Goal: Task Accomplishment & Management: Use online tool/utility

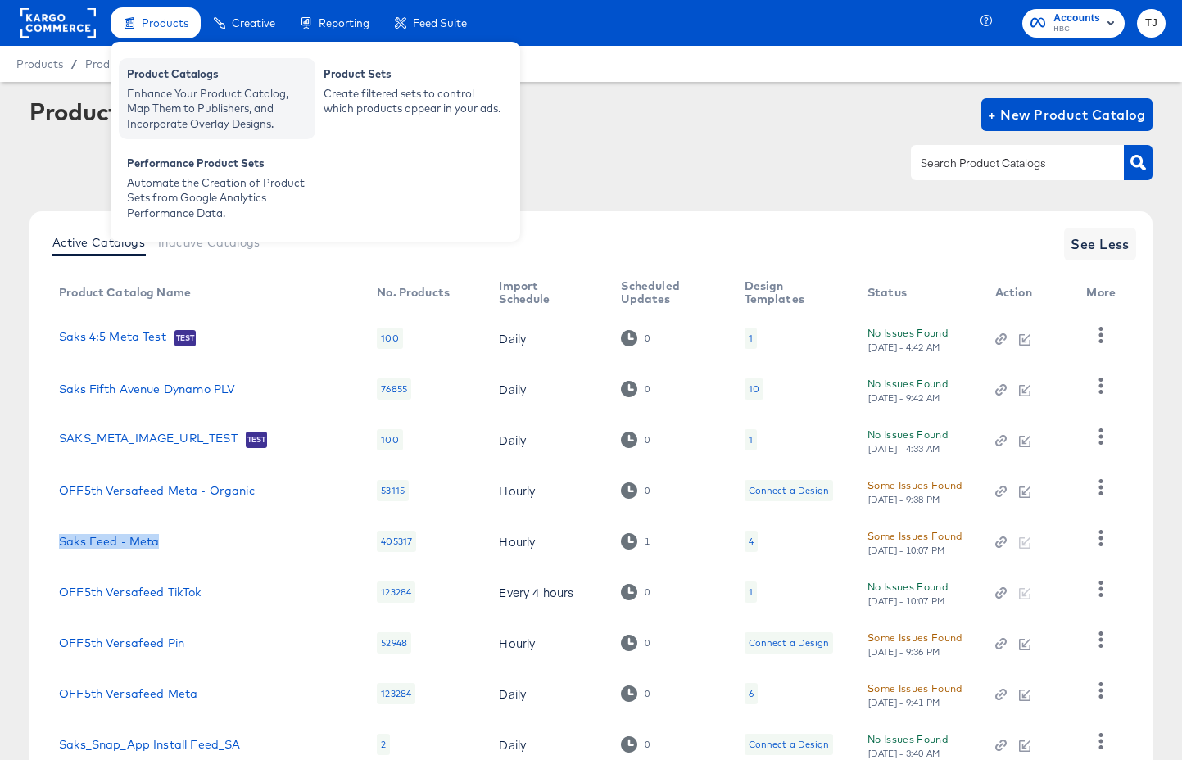
click at [145, 84] on div "Product Catalogs" at bounding box center [217, 76] width 180 height 20
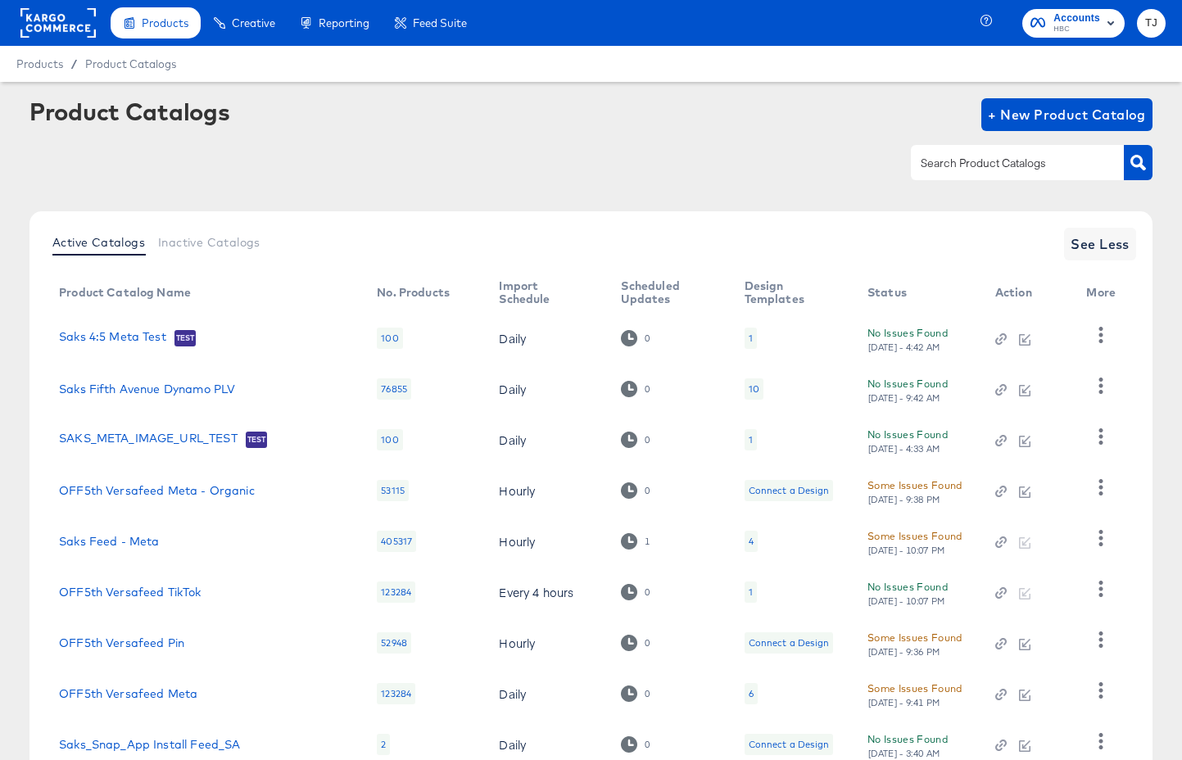
click at [52, 16] on rect at bounding box center [57, 22] width 75 height 29
click at [52, 15] on rect at bounding box center [57, 22] width 75 height 29
click at [52, 14] on rect at bounding box center [57, 22] width 75 height 29
click at [52, 15] on rect at bounding box center [57, 22] width 75 height 29
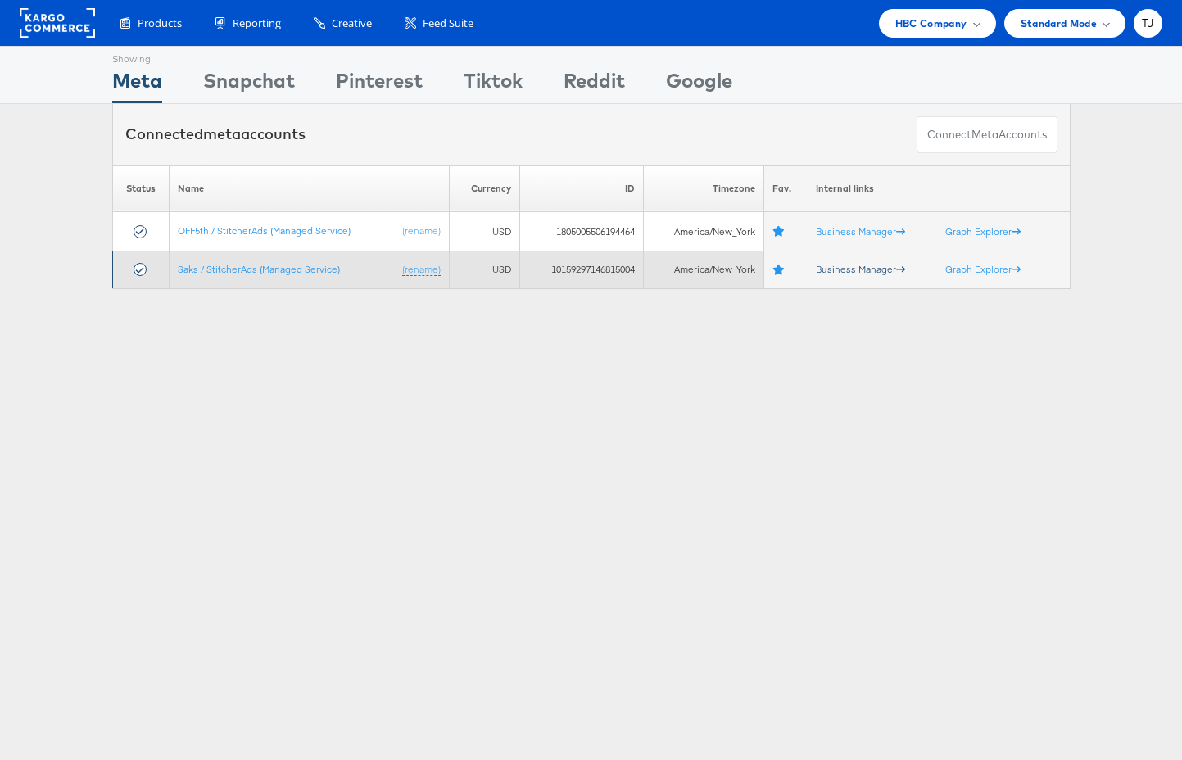
click at [851, 270] on link "Business Manager" at bounding box center [860, 269] width 89 height 12
click at [202, 268] on link "Saks / StitcherAds (Managed Service)" at bounding box center [259, 269] width 162 height 12
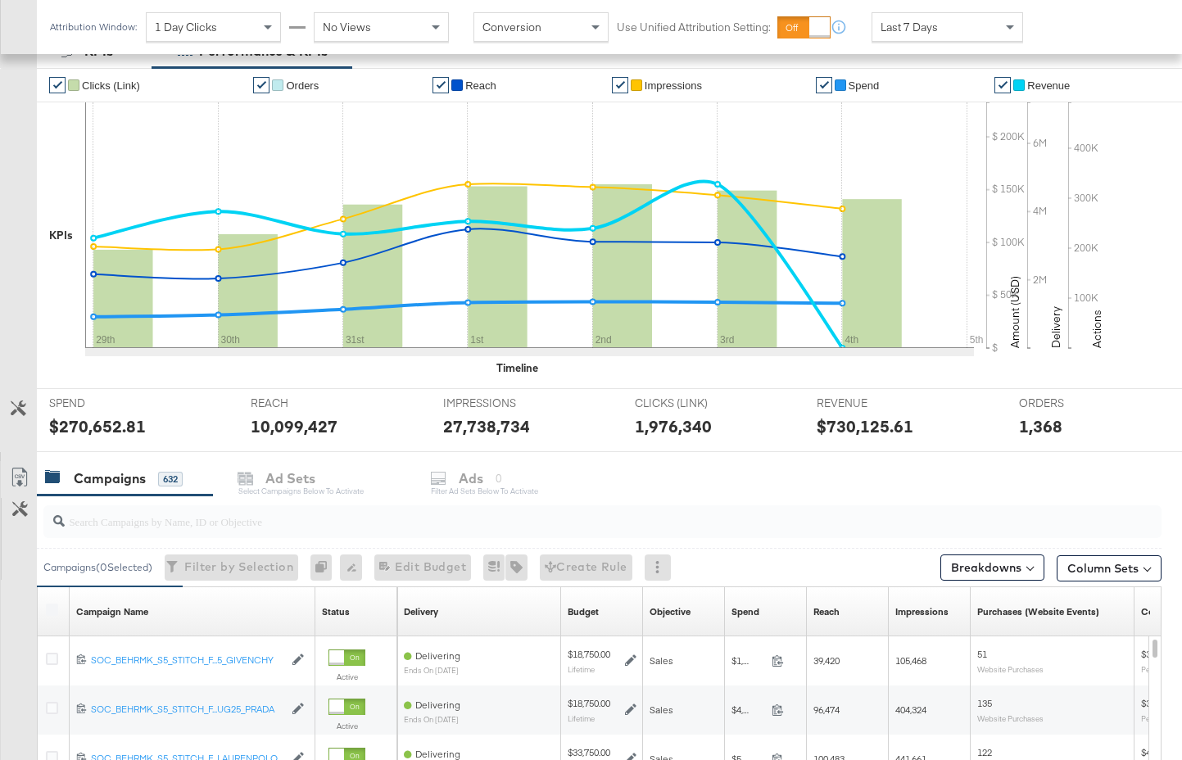
scroll to position [376, 0]
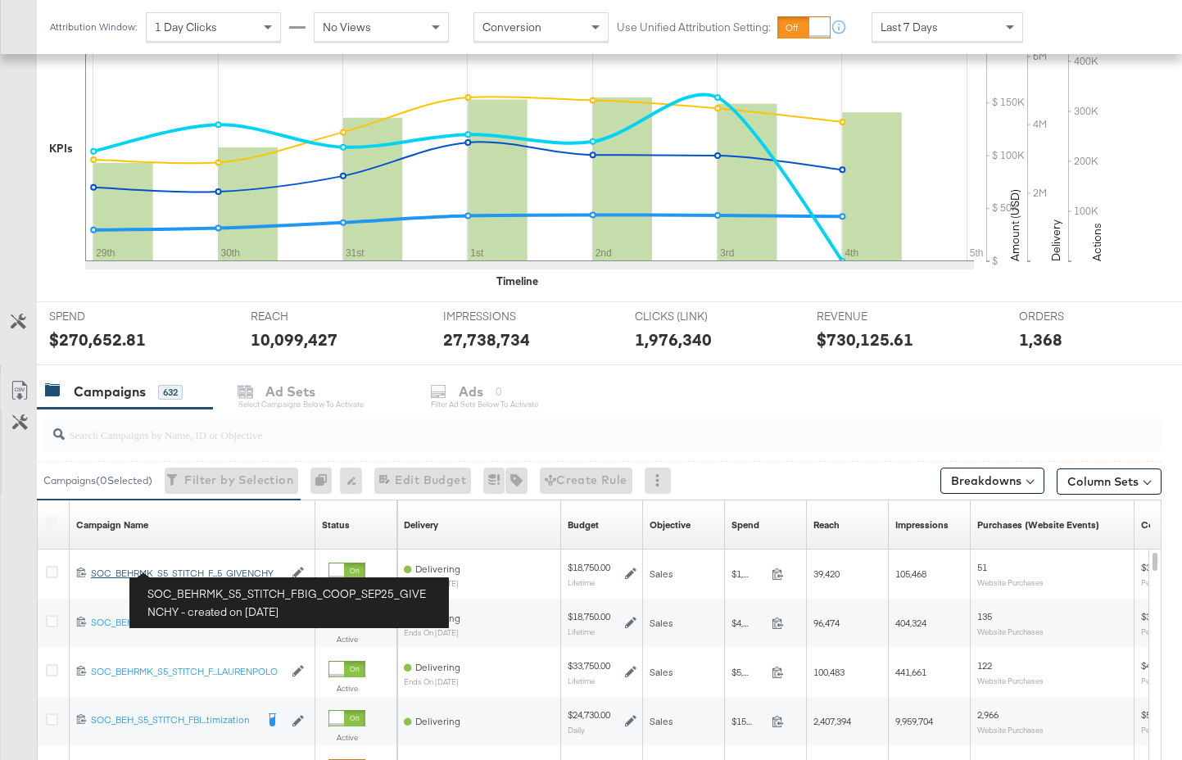
click at [191, 569] on div "SOC_BEHRMK_S5_STITCH_FBIG_COOP_SEP25_GIVENCHY SOC_BEHRMK_S5_STITCH_F...5_GIVENC…" at bounding box center [187, 573] width 193 height 13
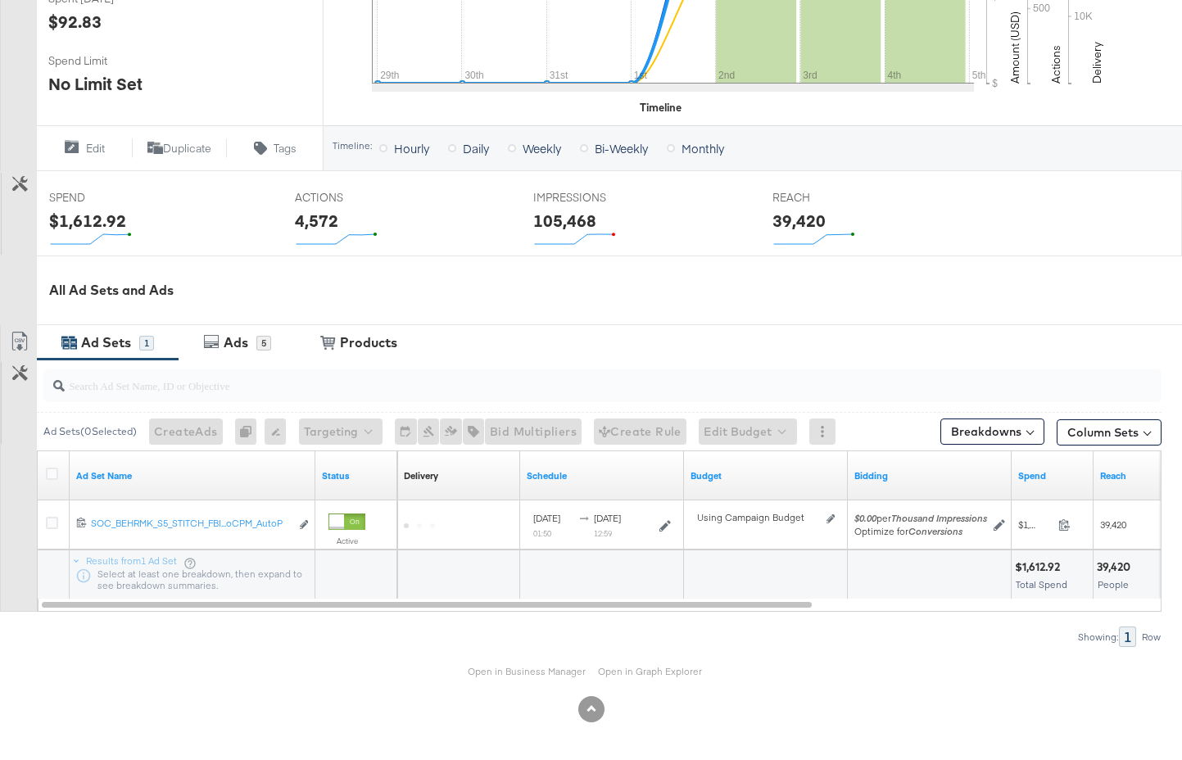
scroll to position [493, 0]
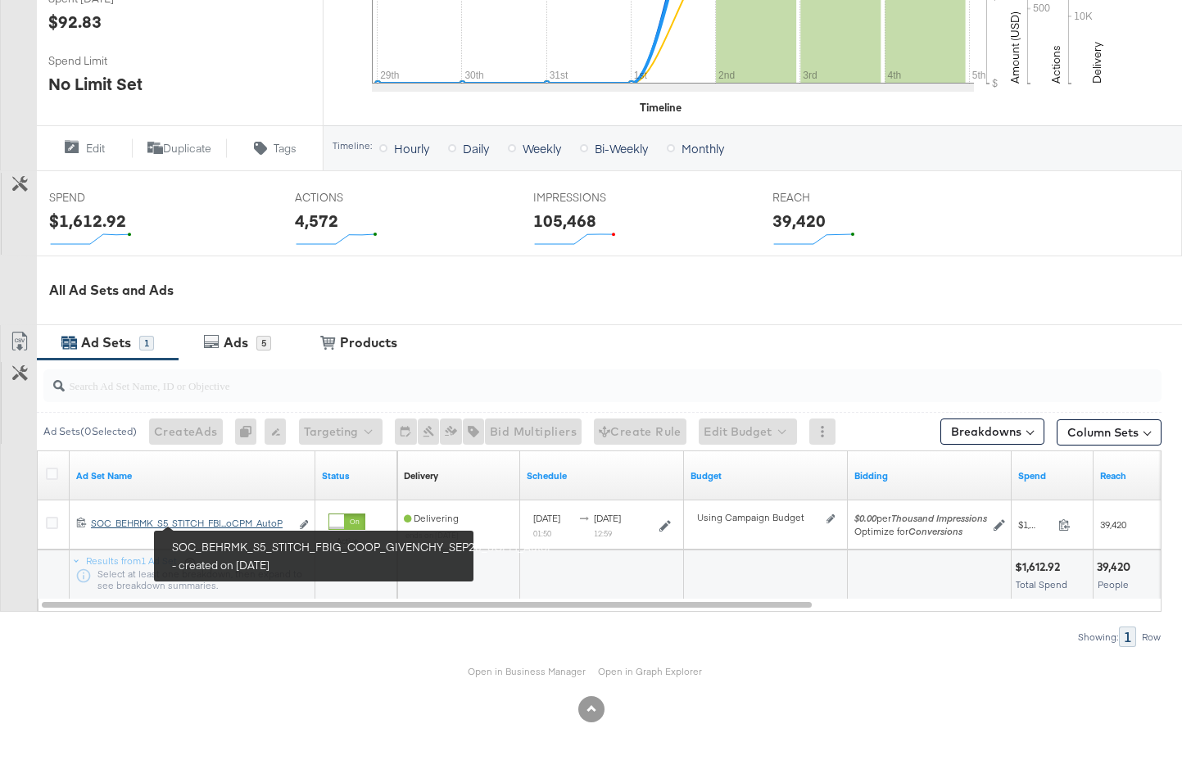
click at [216, 524] on div "SOC_BEHRMK_S5_STITCH_FBIG_COOP_GIVENCHY_SEP25_oCPM_AutoP SOC_BEHRMK_S5_STITCH_F…" at bounding box center [190, 523] width 199 height 13
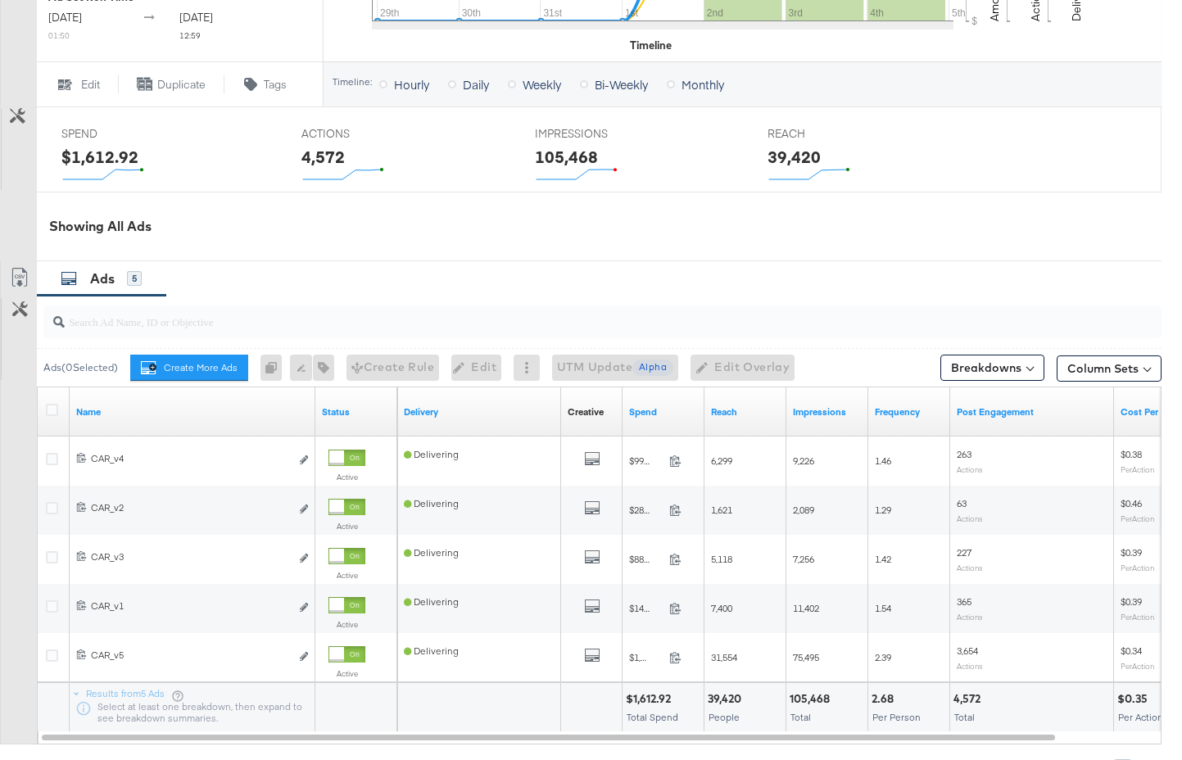
scroll to position [637, 0]
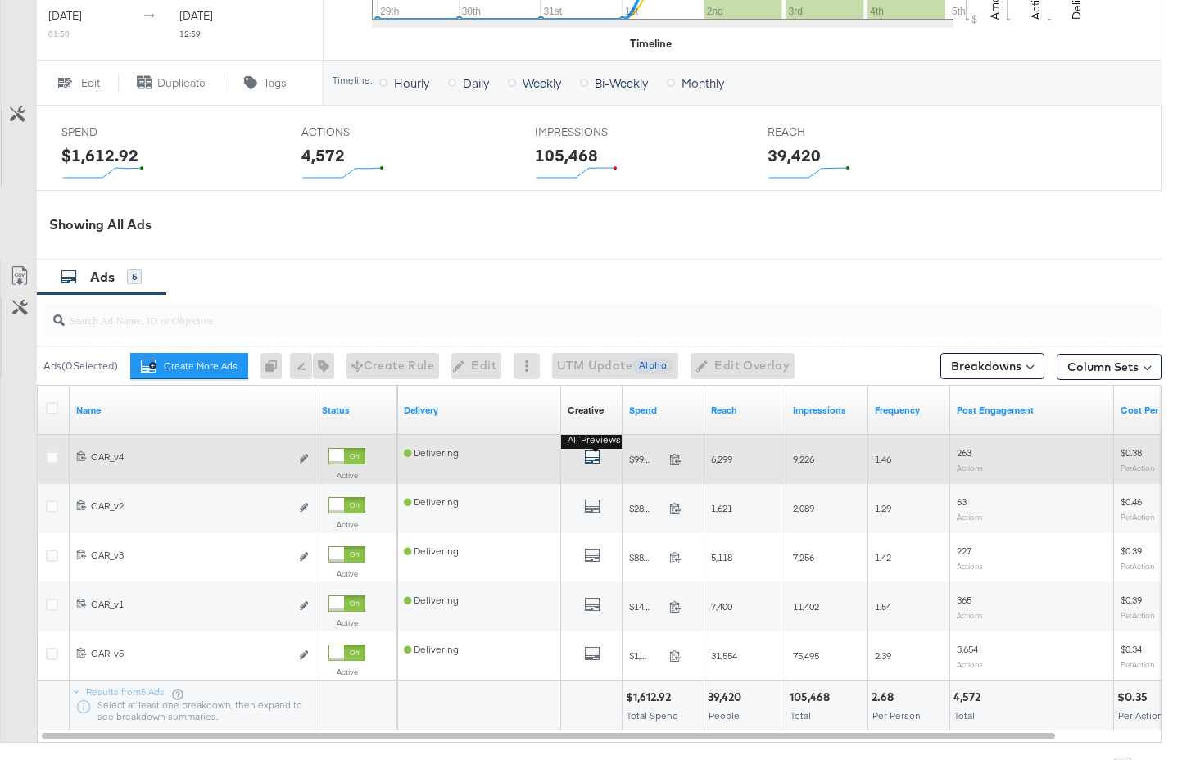
click at [593, 465] on icon "default" at bounding box center [592, 457] width 16 height 16
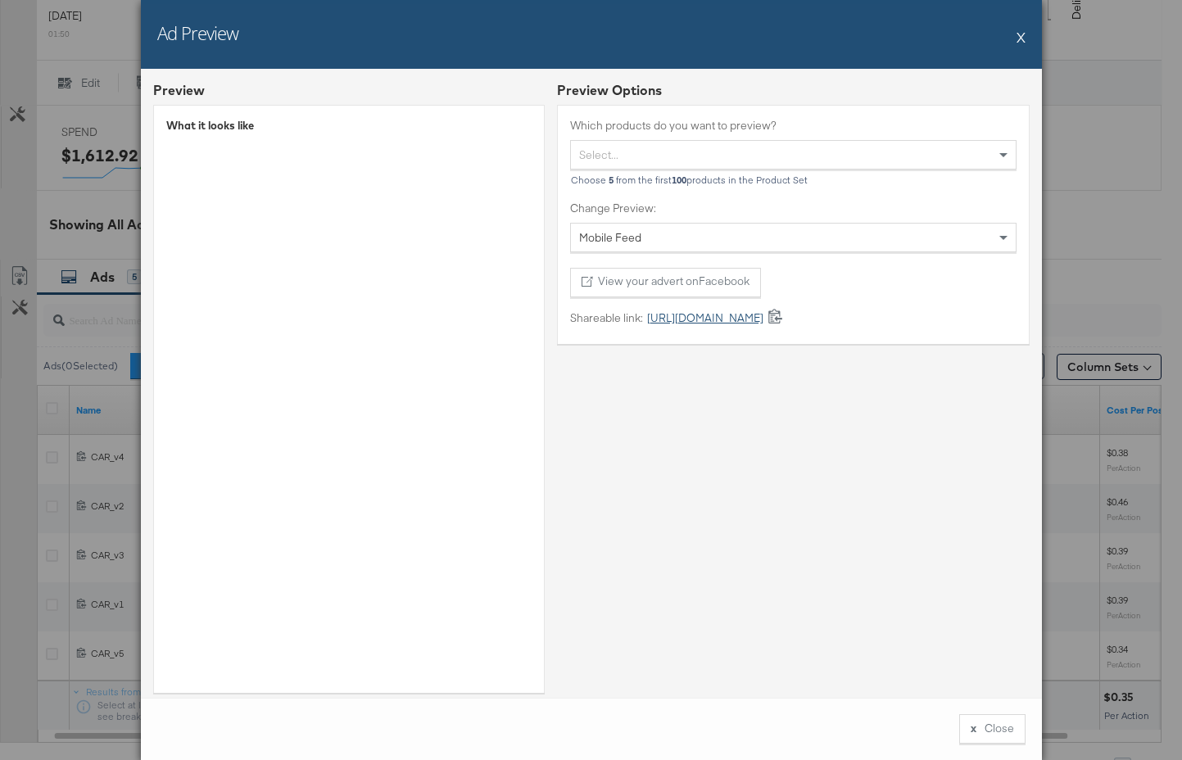
click at [710, 315] on link "https://fb.me/21OCwmRU7qF0fAa" at bounding box center [703, 319] width 120 height 16
click at [1018, 39] on button "X" at bounding box center [1021, 36] width 9 height 33
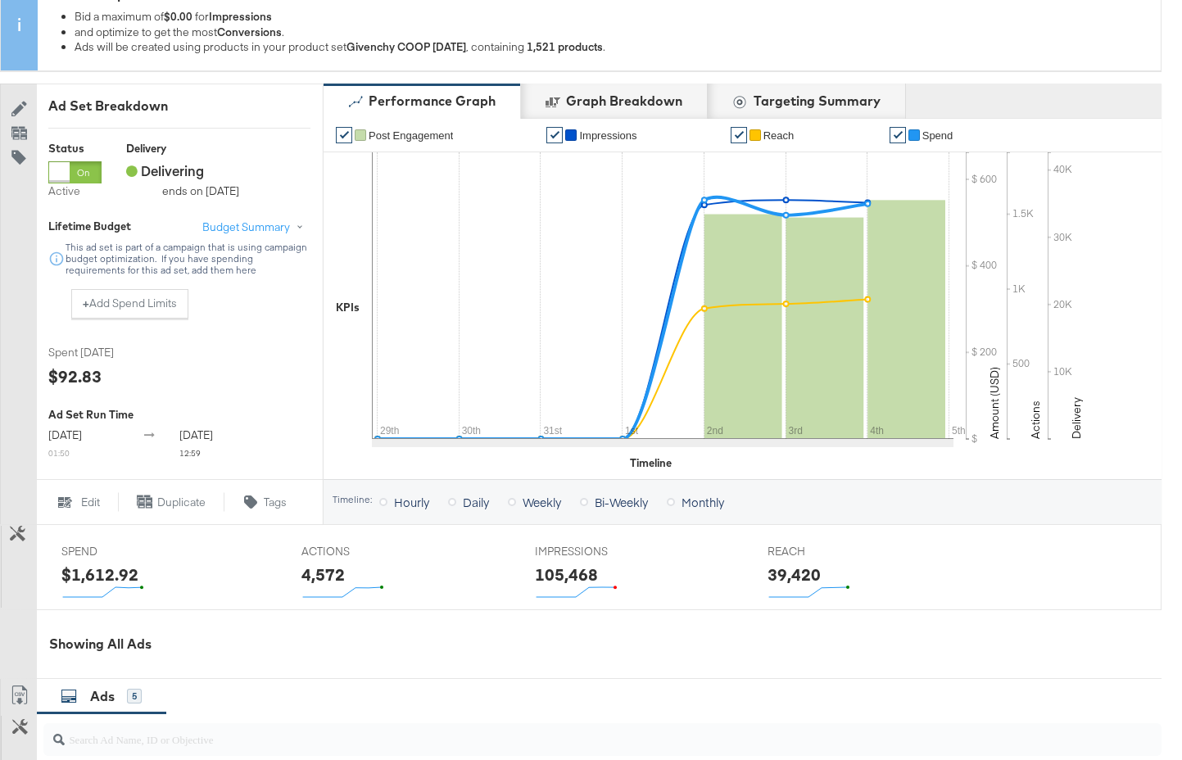
scroll to position [399, 0]
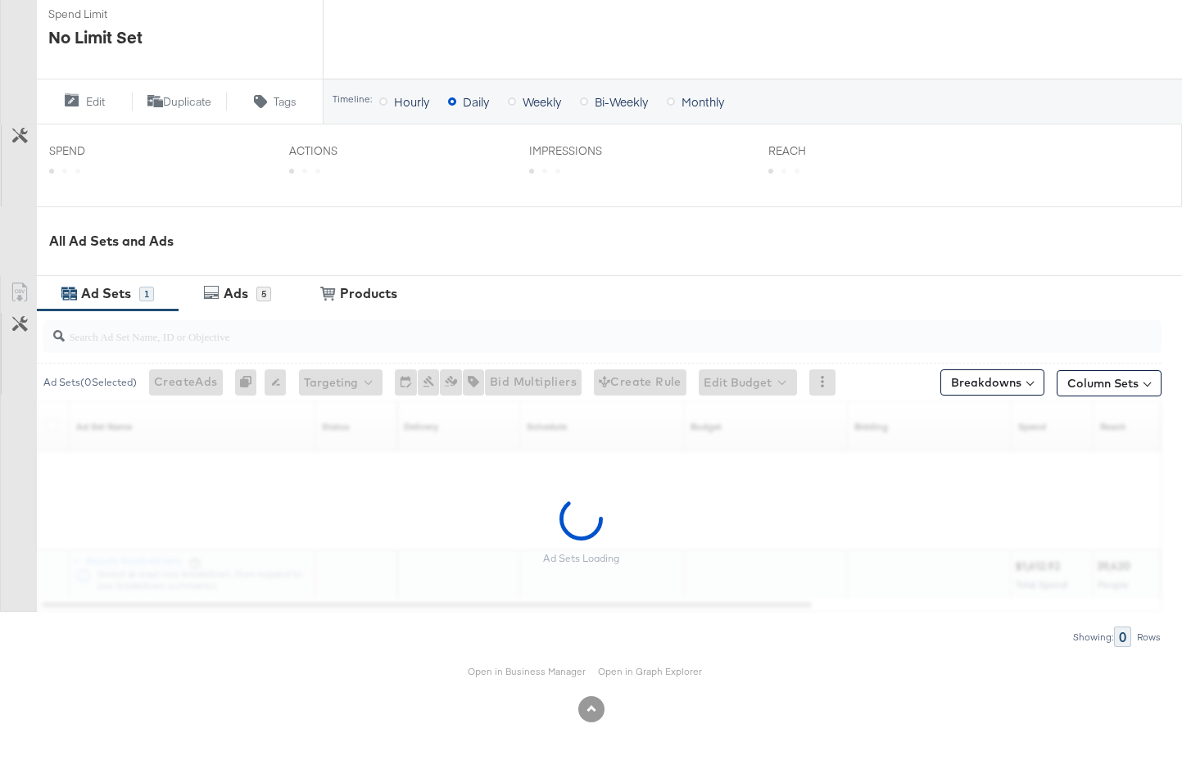
scroll to position [493, 0]
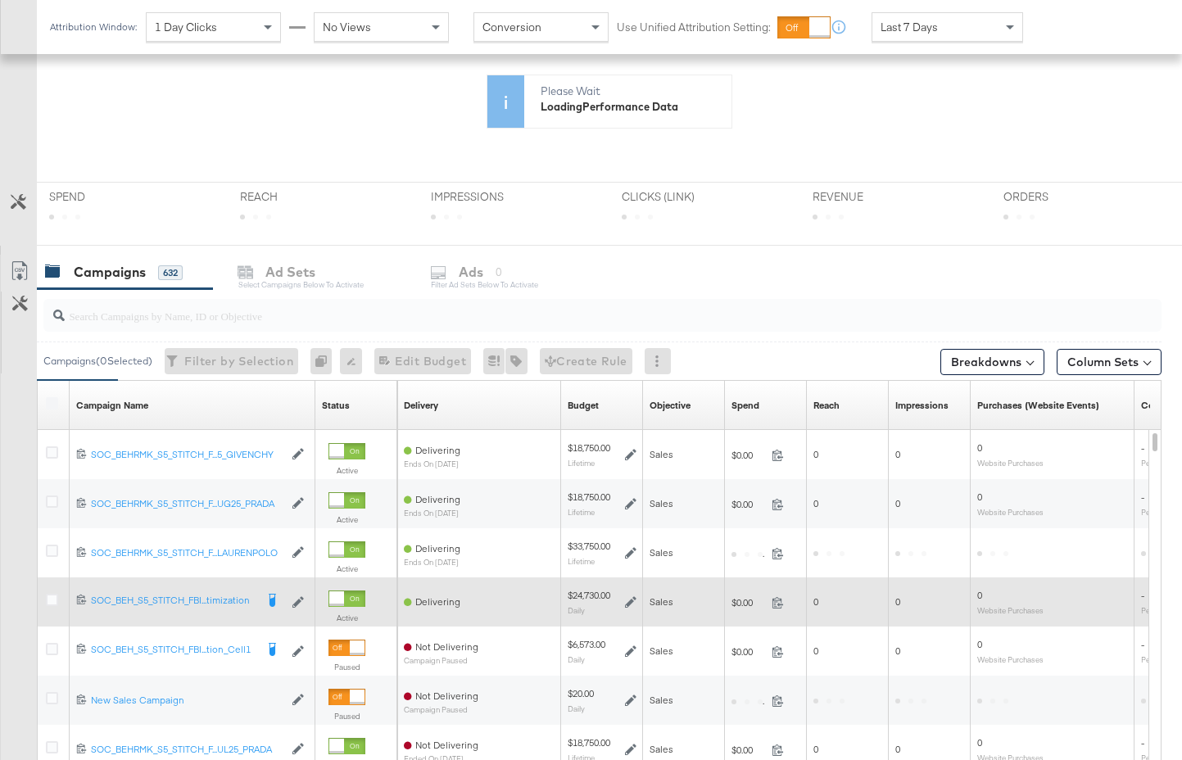
scroll to position [356, 0]
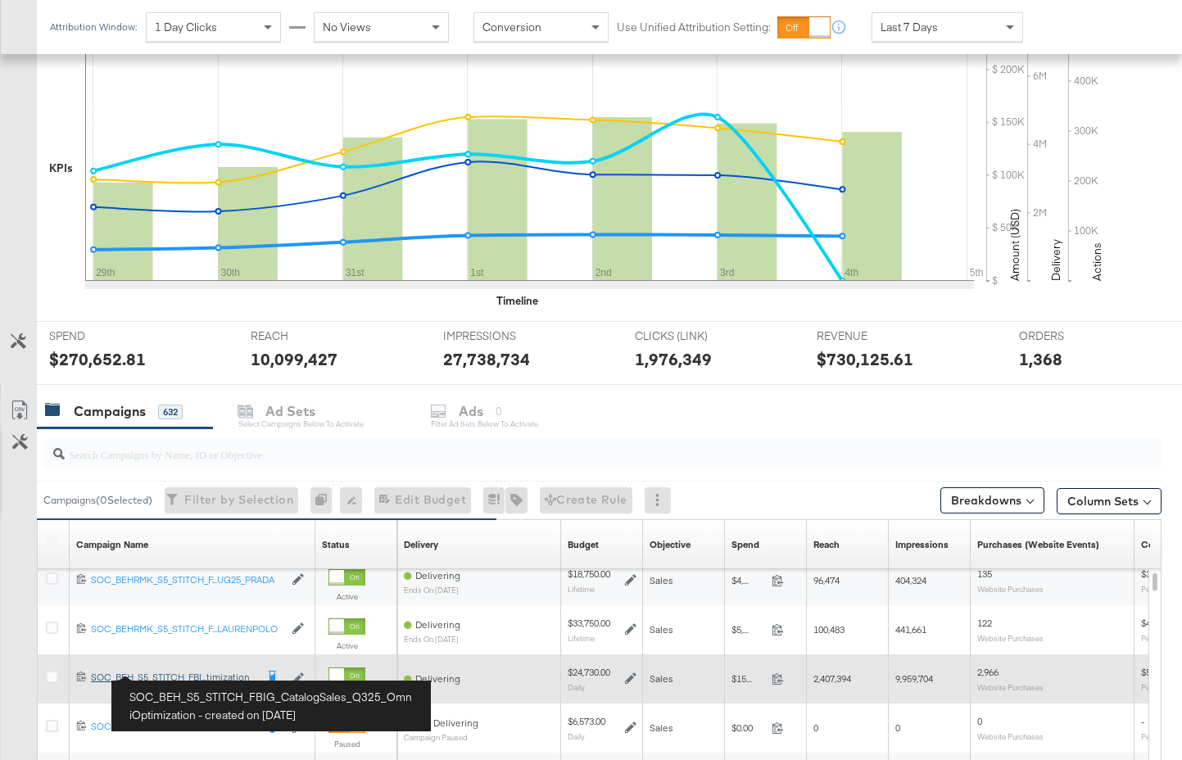
click at [193, 675] on div "SOC_BEH_S5_STITCH_FBIG_CatalogSales_Q325_OmniOptimization SOC_BEH_S5_STITCH_FBI…" at bounding box center [173, 677] width 164 height 13
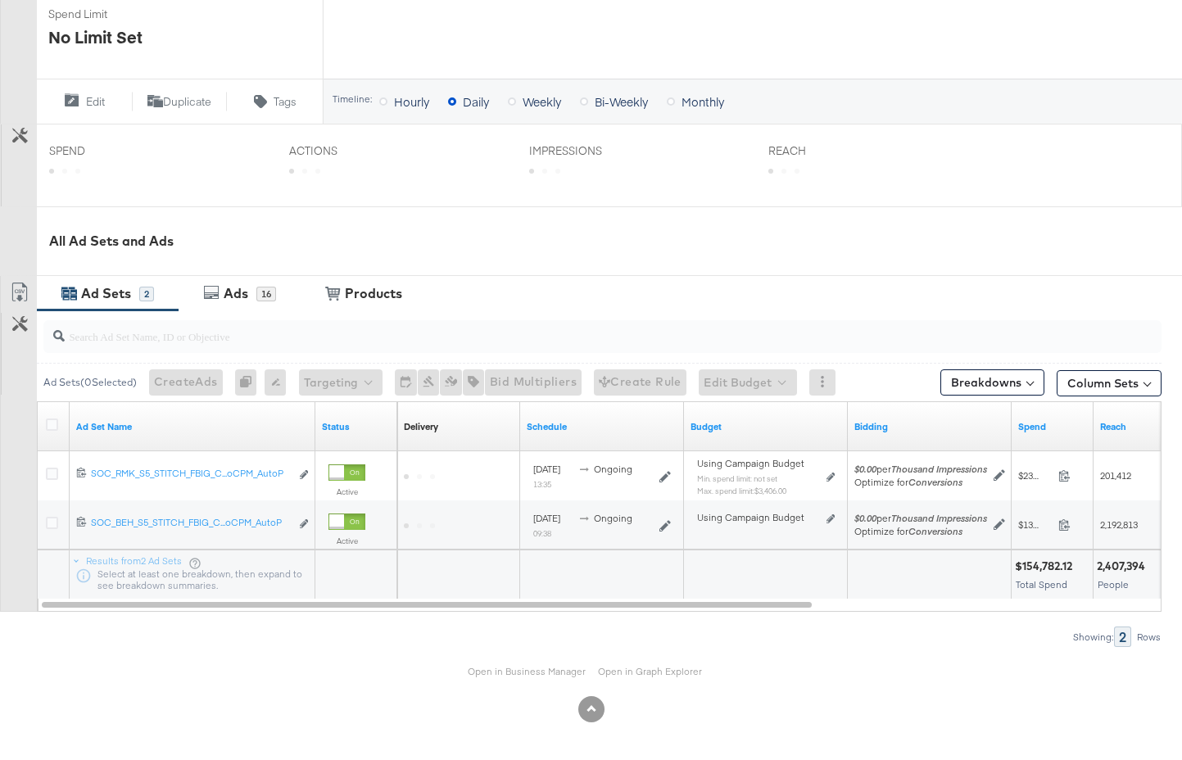
scroll to position [542, 0]
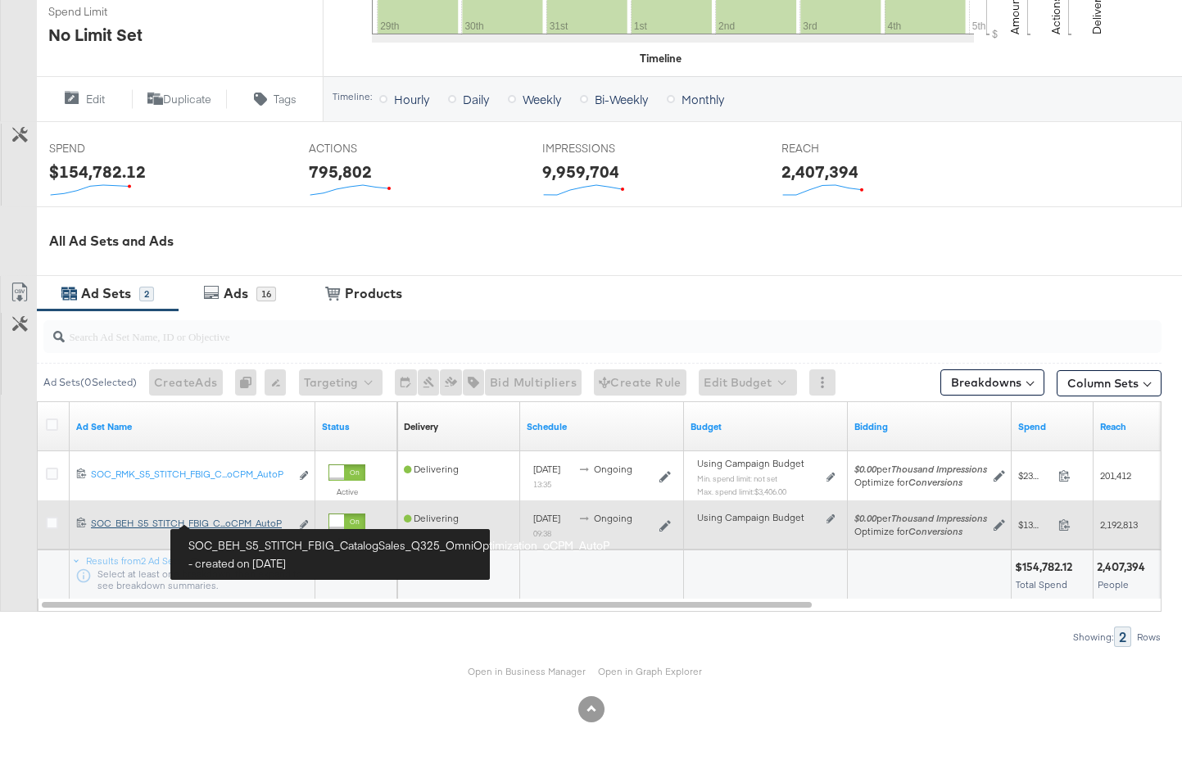
click at [232, 522] on div "SOC_BEH_S5_STITCH_FBIG_CatalogSales_Q325_OmniOptimization_oCPM_AutoP SOC_BEH_S5…" at bounding box center [190, 523] width 199 height 13
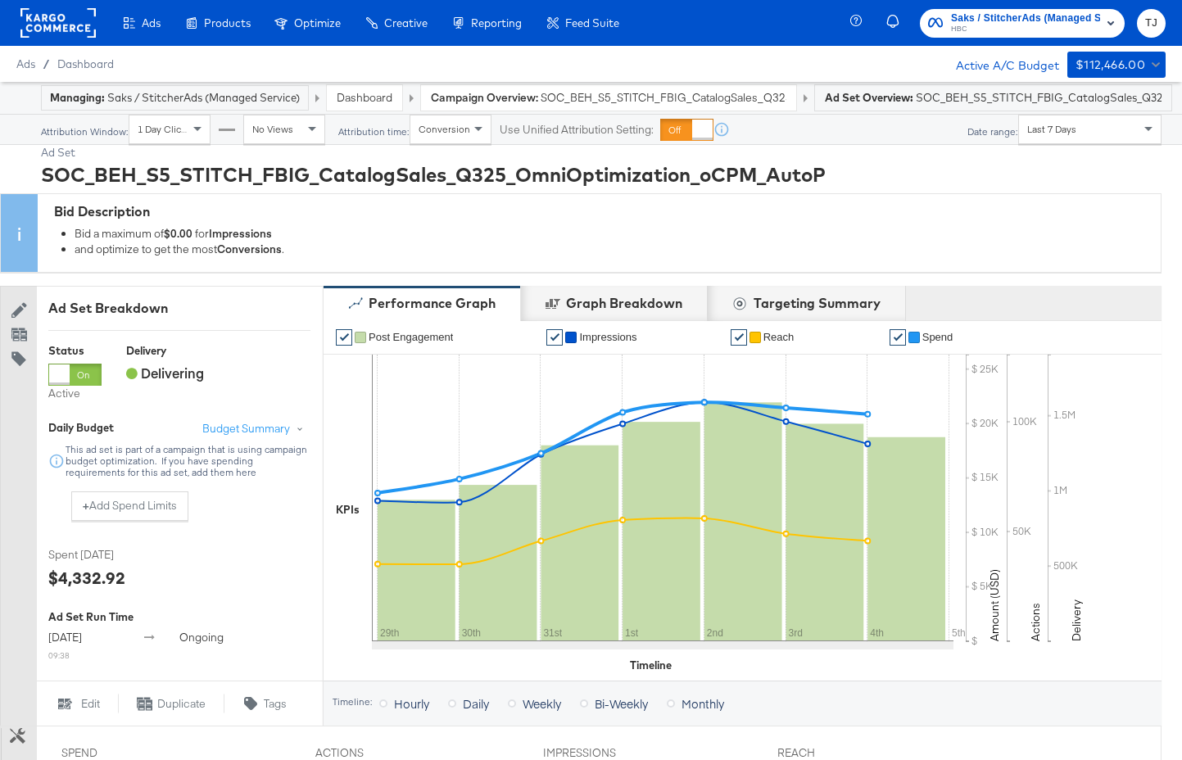
scroll to position [851, 0]
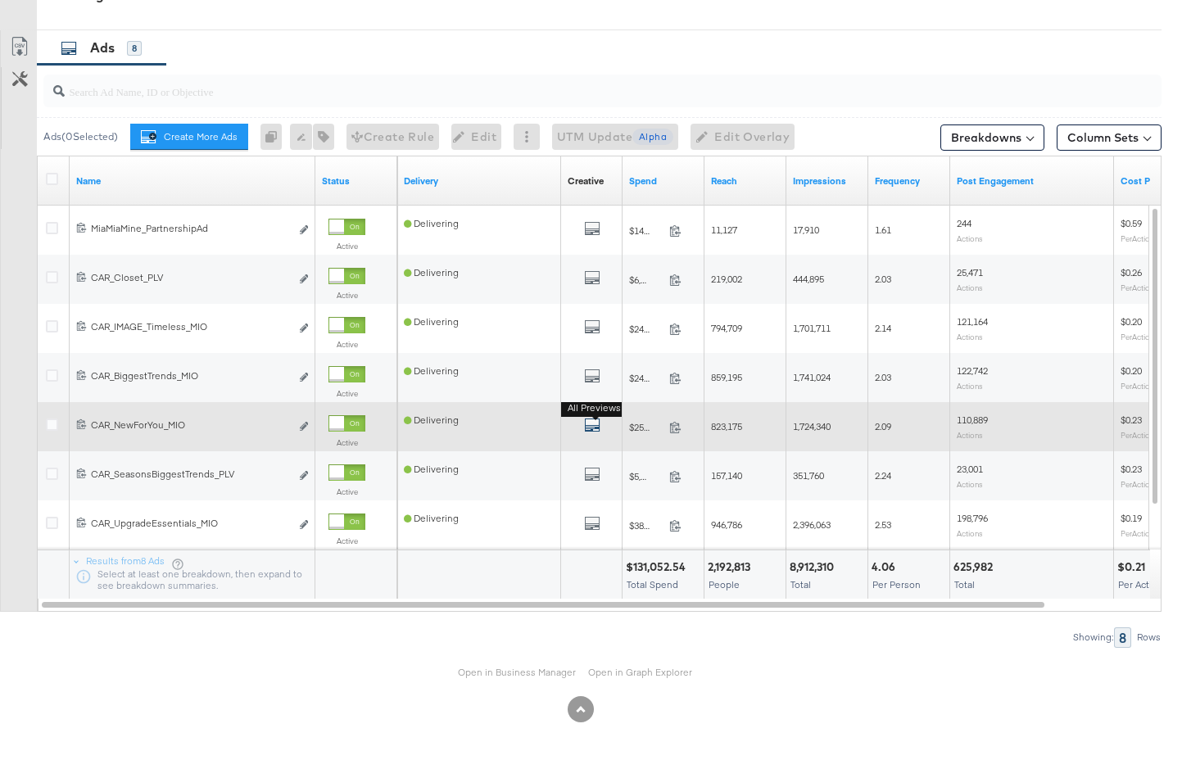
click at [594, 425] on icon "default" at bounding box center [592, 425] width 16 height 16
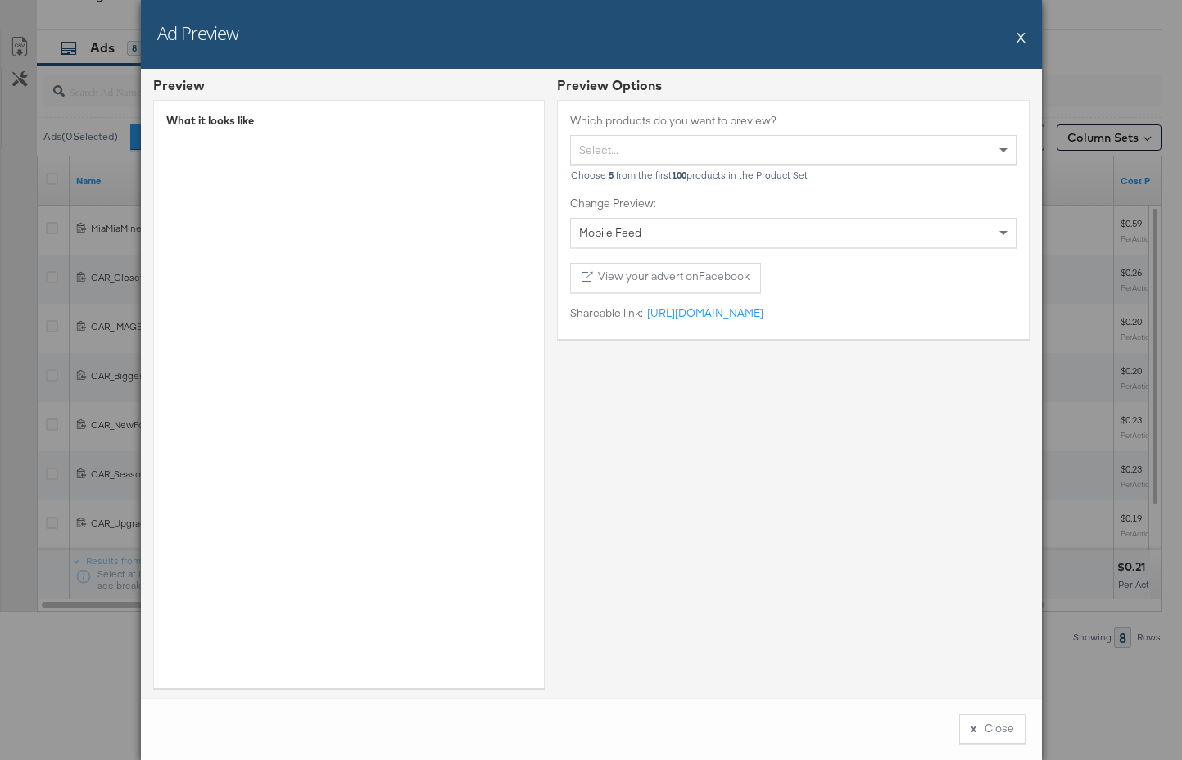
scroll to position [4, 0]
click at [1021, 38] on button "X" at bounding box center [1021, 36] width 9 height 33
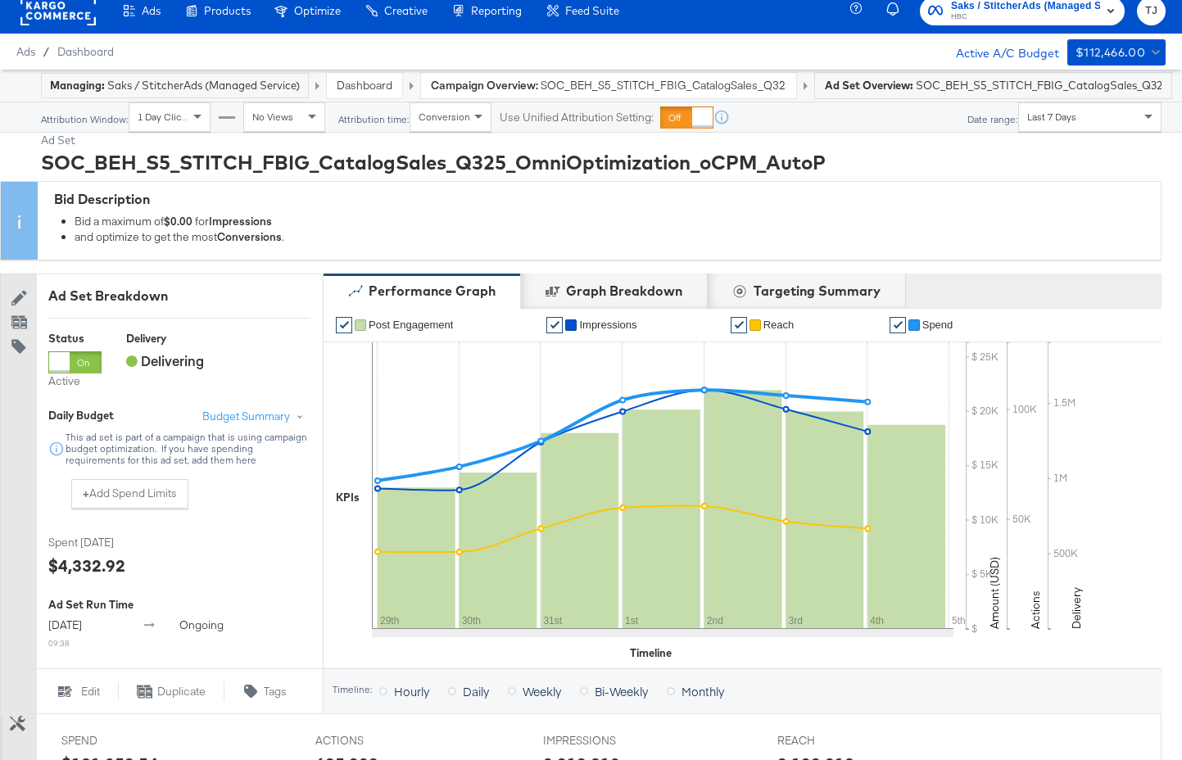
scroll to position [0, 0]
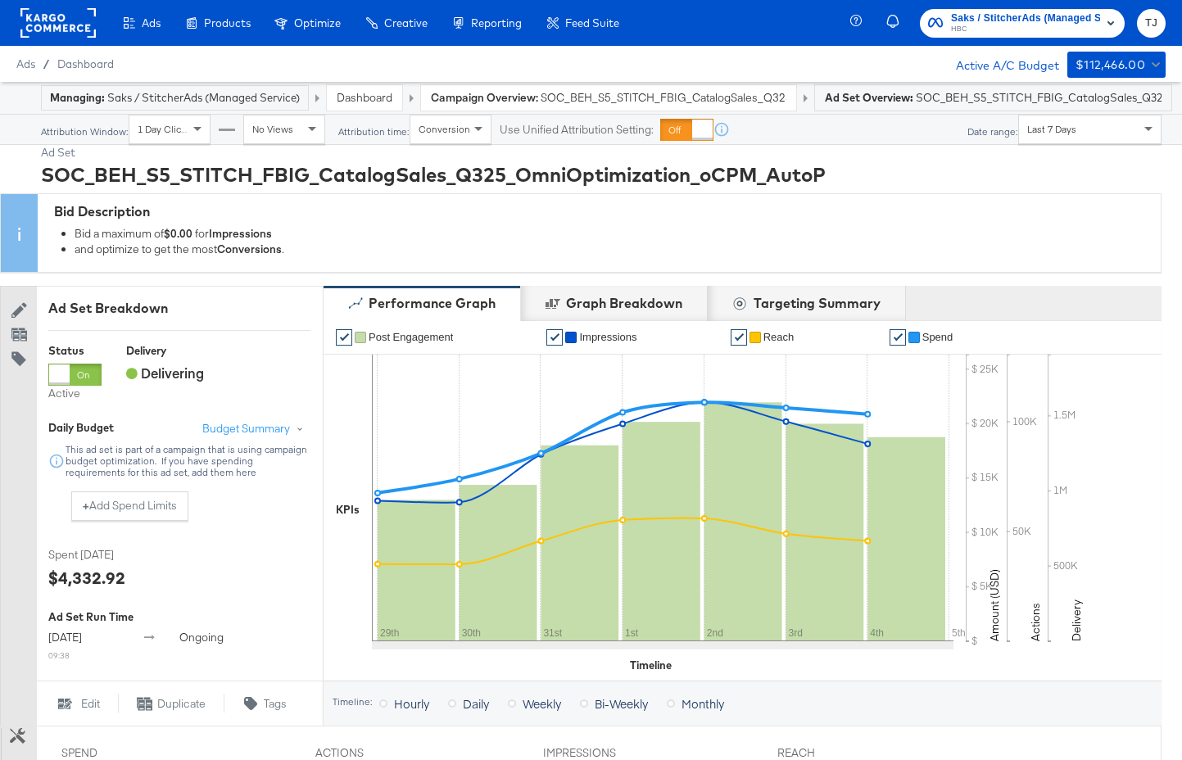
click at [38, 19] on rect at bounding box center [57, 22] width 75 height 29
click at [60, 26] on rect at bounding box center [57, 22] width 75 height 29
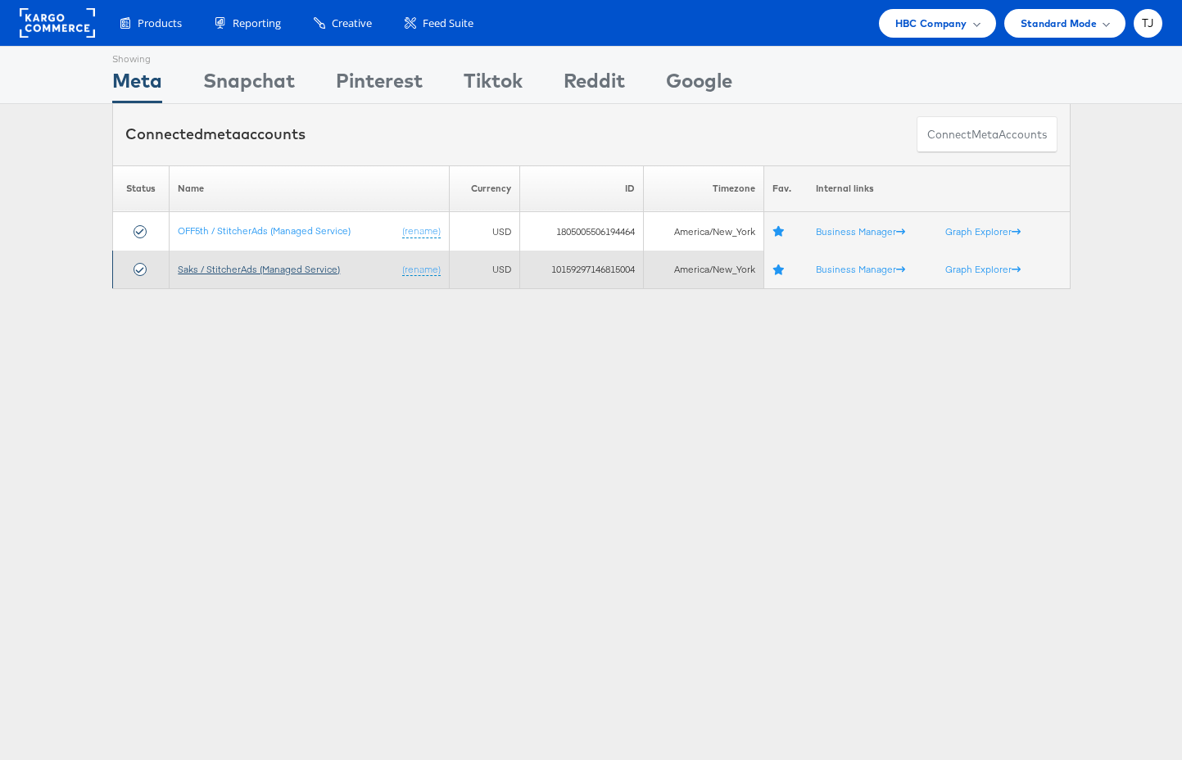
click at [269, 273] on link "Saks / StitcherAds (Managed Service)" at bounding box center [259, 269] width 162 height 12
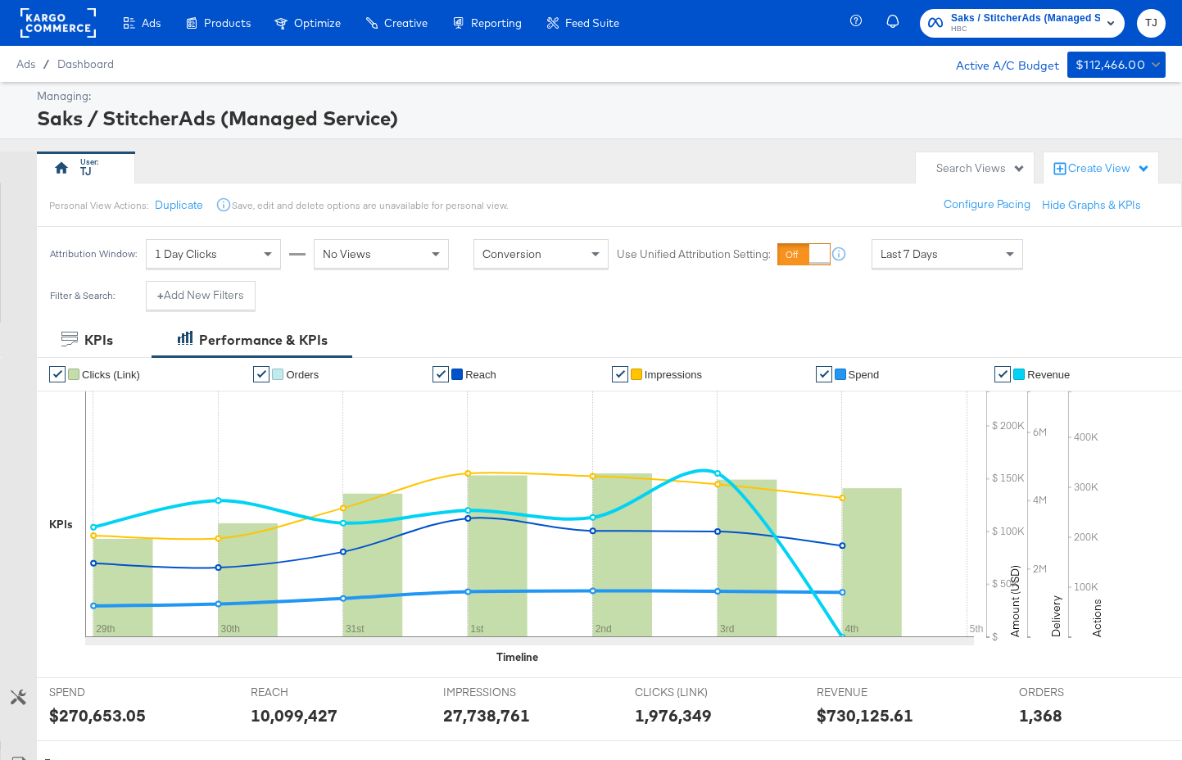
click at [0, 0] on div "Product Catalogs" at bounding box center [0, 0] width 0 height 0
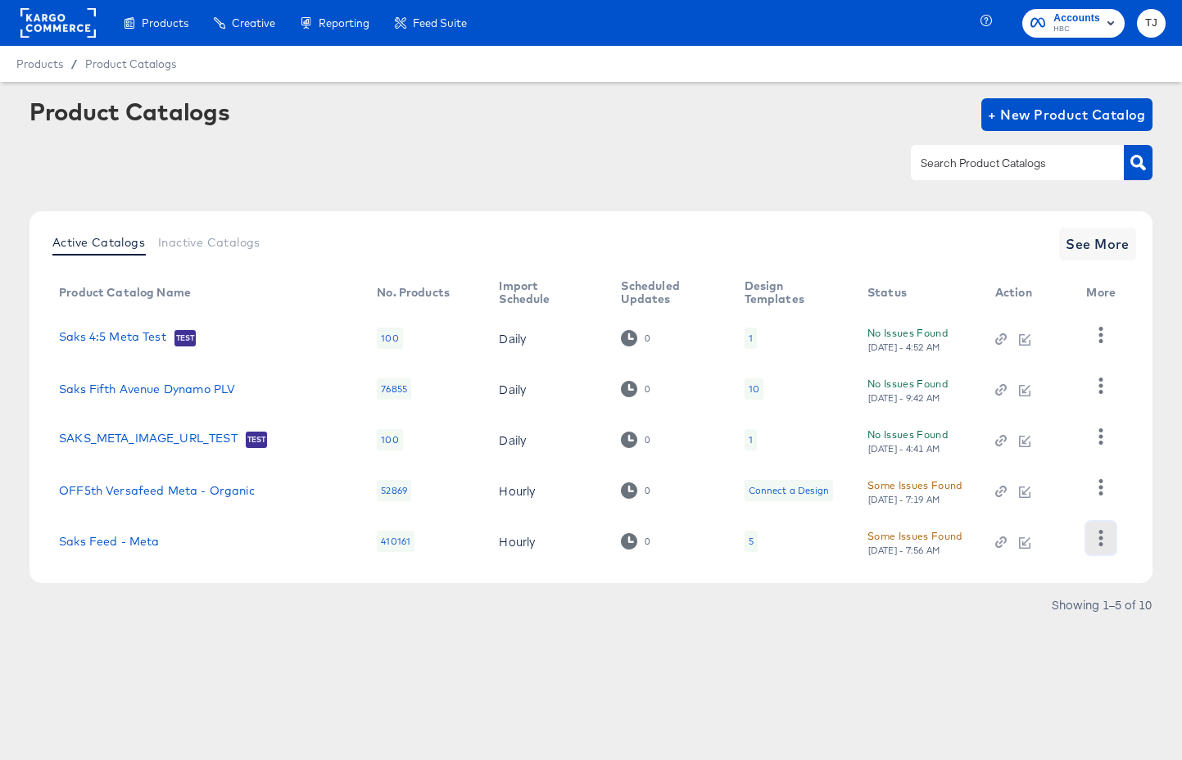
click at [1107, 540] on icon "button" at bounding box center [1101, 538] width 16 height 16
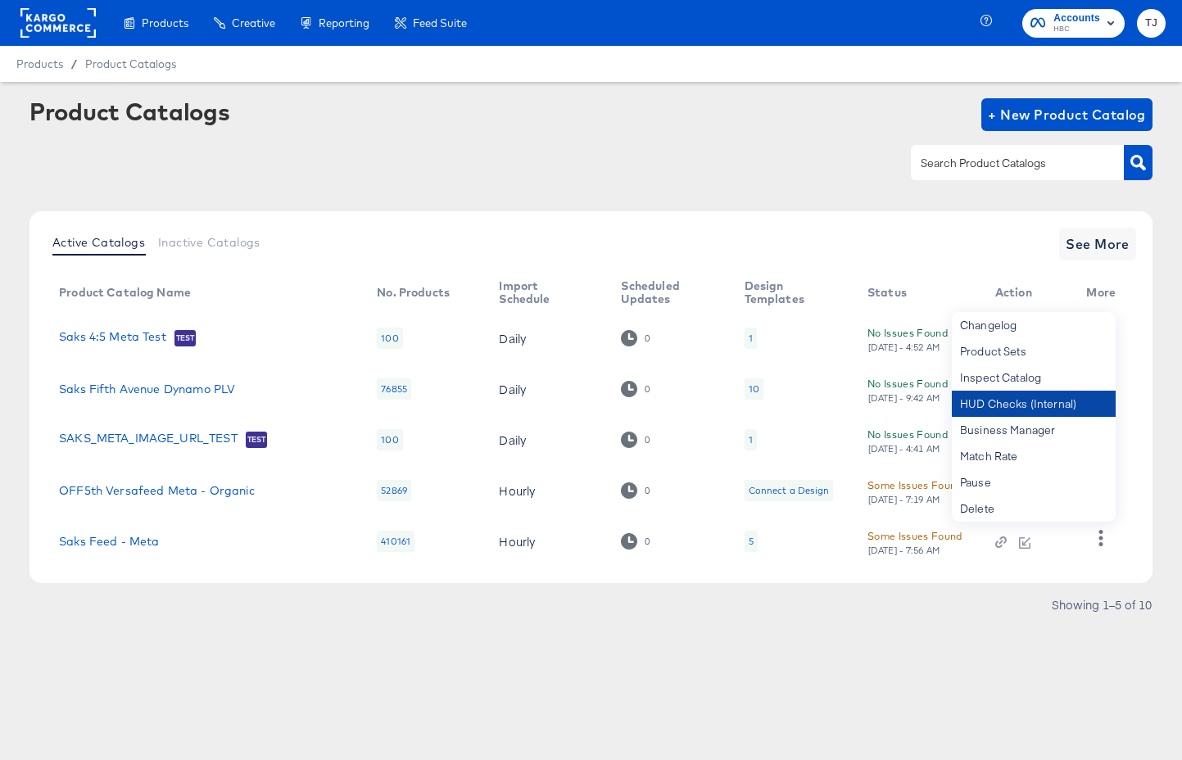
click at [1071, 399] on div "HUD Checks (Internal)" at bounding box center [1034, 404] width 164 height 26
click at [137, 539] on link "Saks Feed - Meta" at bounding box center [109, 541] width 100 height 13
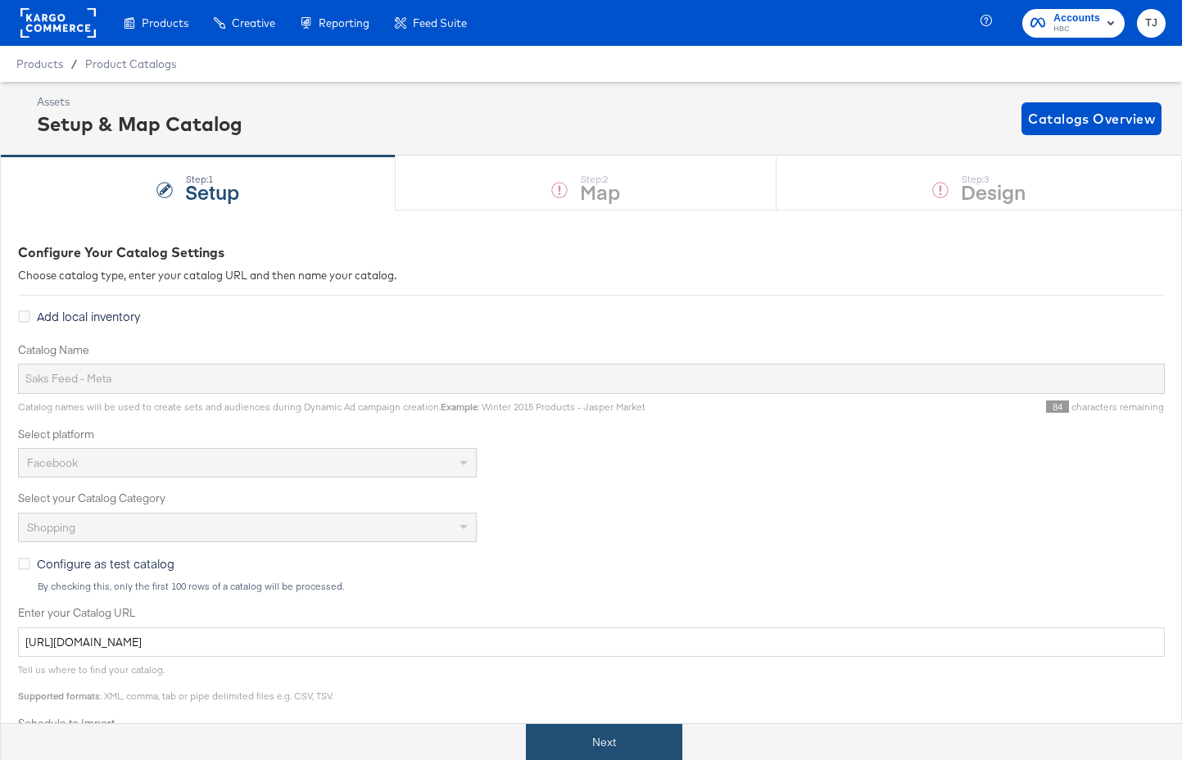
click at [615, 733] on button "Next" at bounding box center [604, 742] width 157 height 37
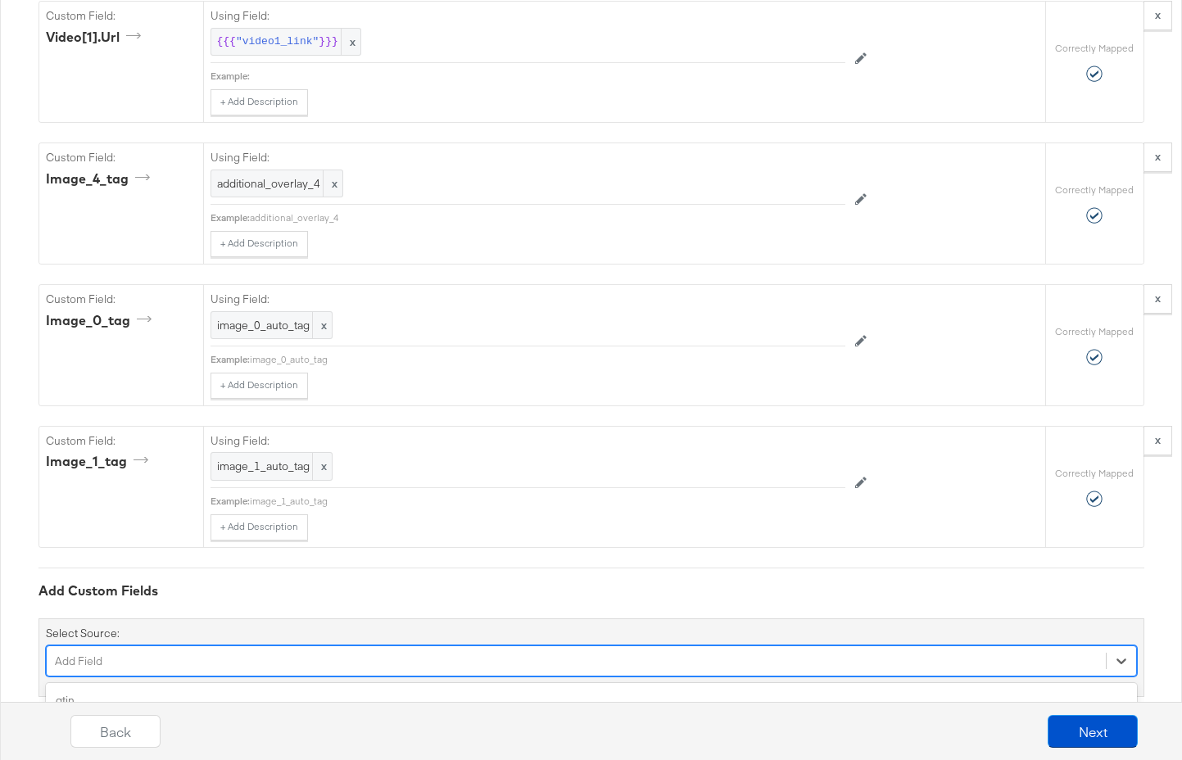
scroll to position [6848, 0]
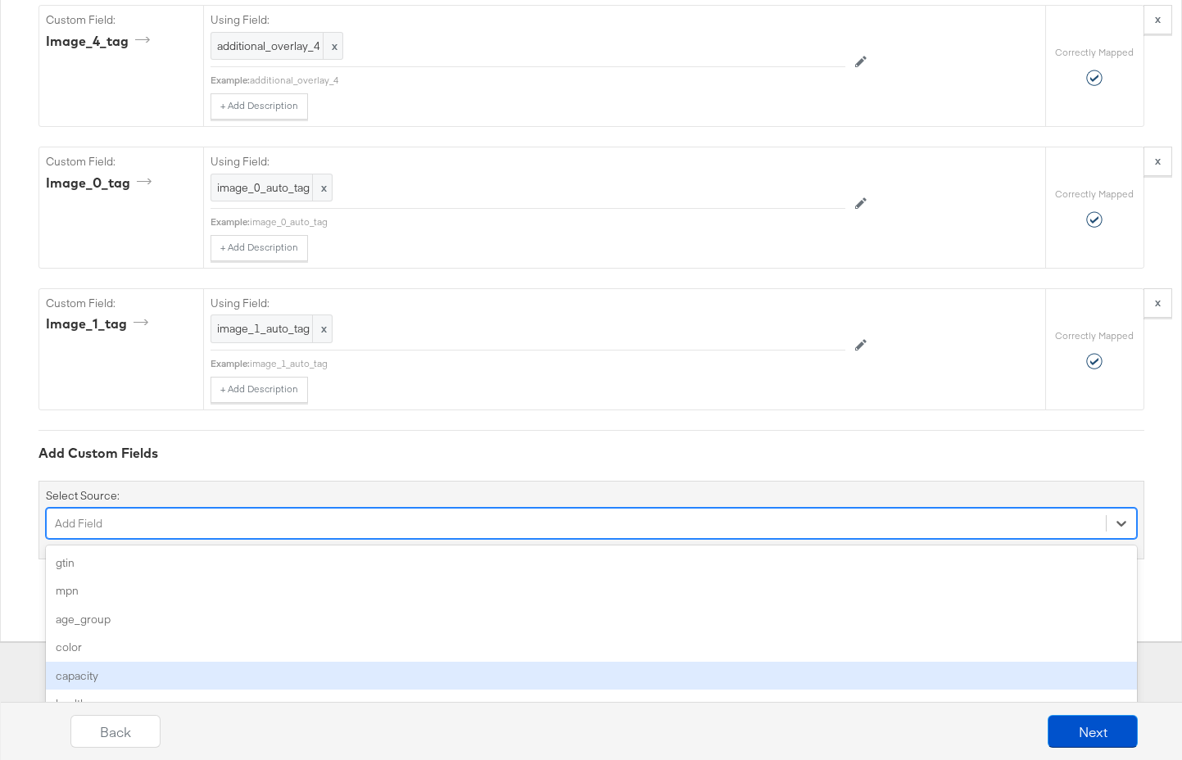
click at [541, 539] on div "option capacity focused, 5 of 144. 144 results available. Use Up and Down to ch…" at bounding box center [591, 523] width 1091 height 31
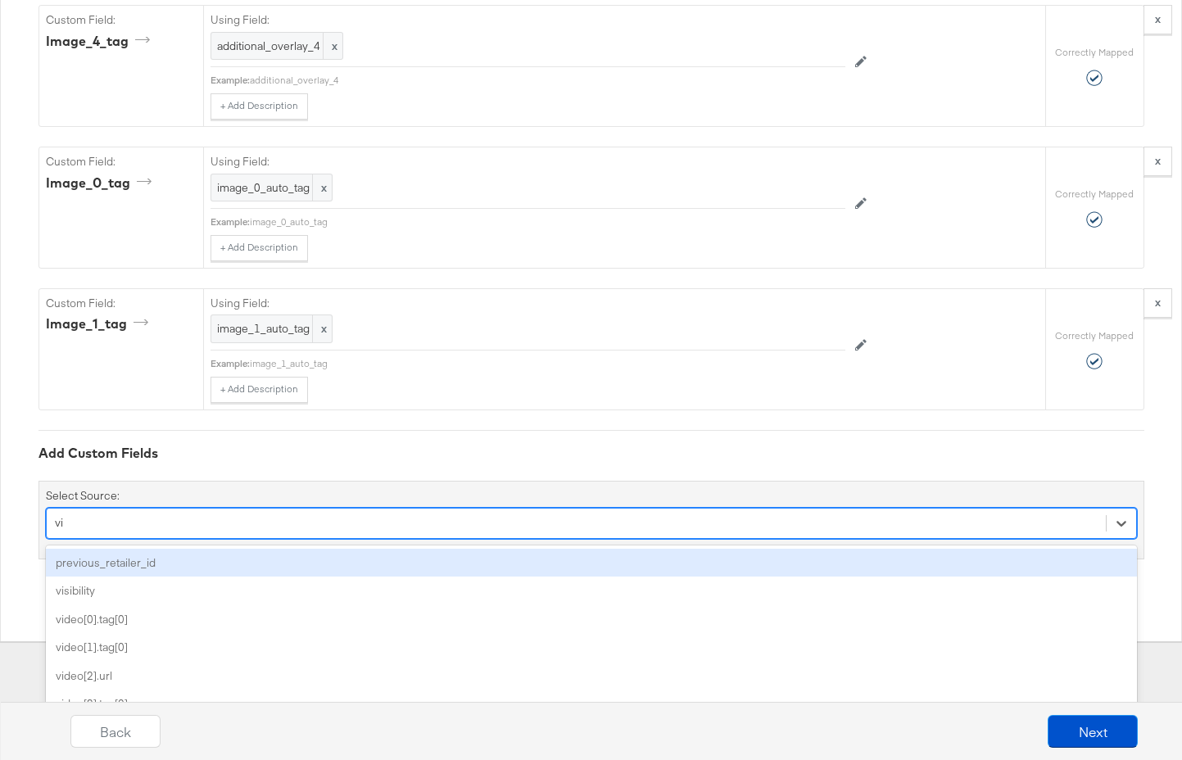
type input "vid"
drag, startPoint x: 312, startPoint y: 532, endPoint x: 313, endPoint y: 524, distance: 8.2
click at [311, 549] on div "video[0].tag[0]" at bounding box center [591, 563] width 1091 height 29
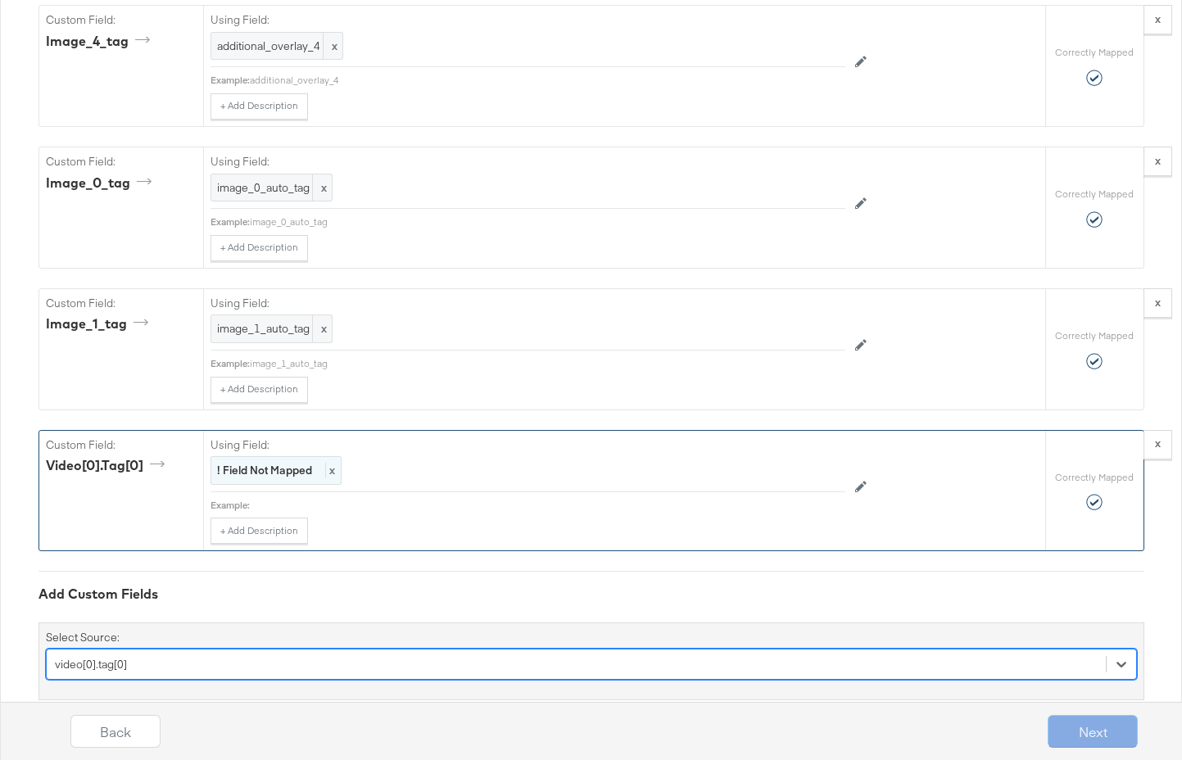
click at [334, 463] on span "x" at bounding box center [330, 470] width 10 height 15
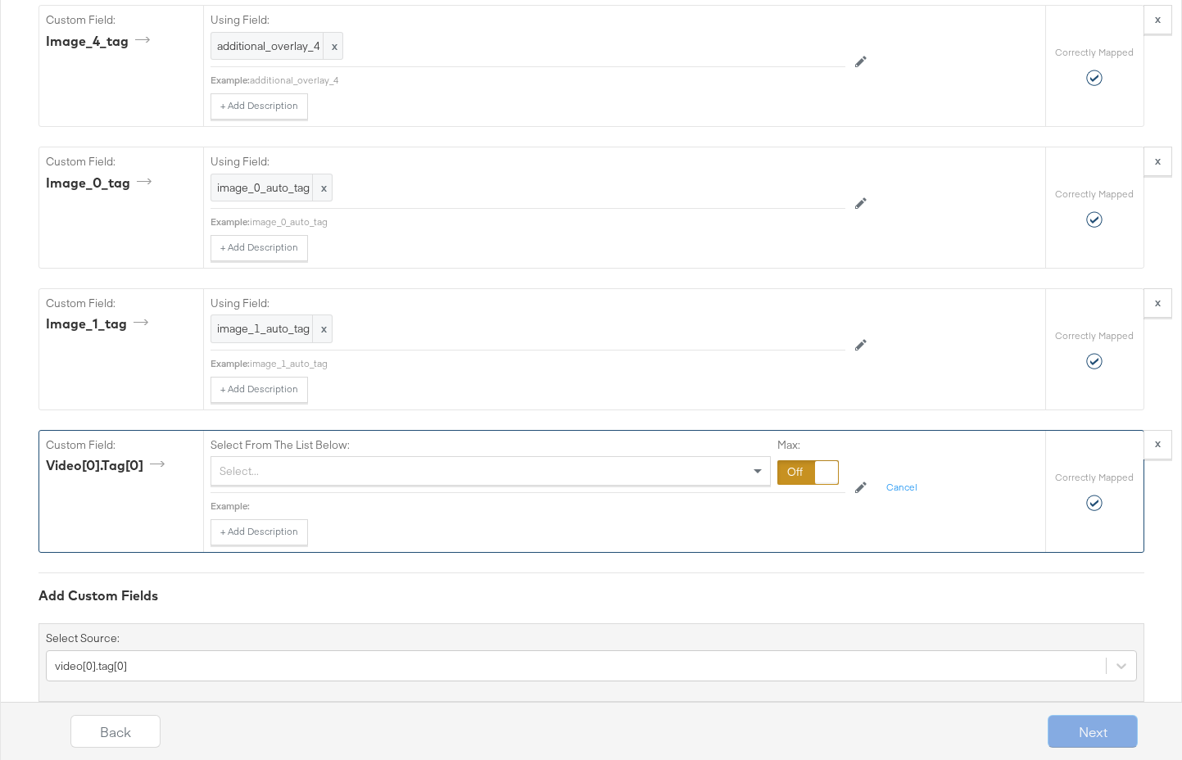
click at [345, 457] on div "Select..." at bounding box center [490, 471] width 559 height 28
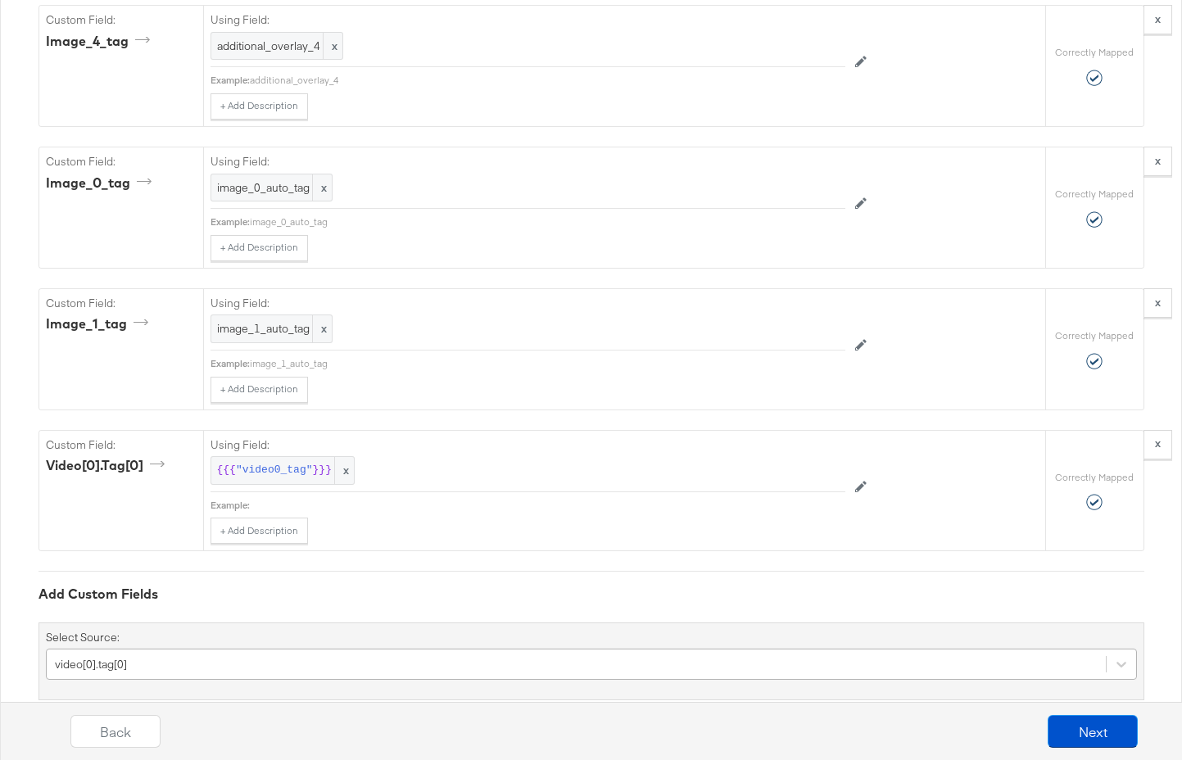
scroll to position [6990, 0]
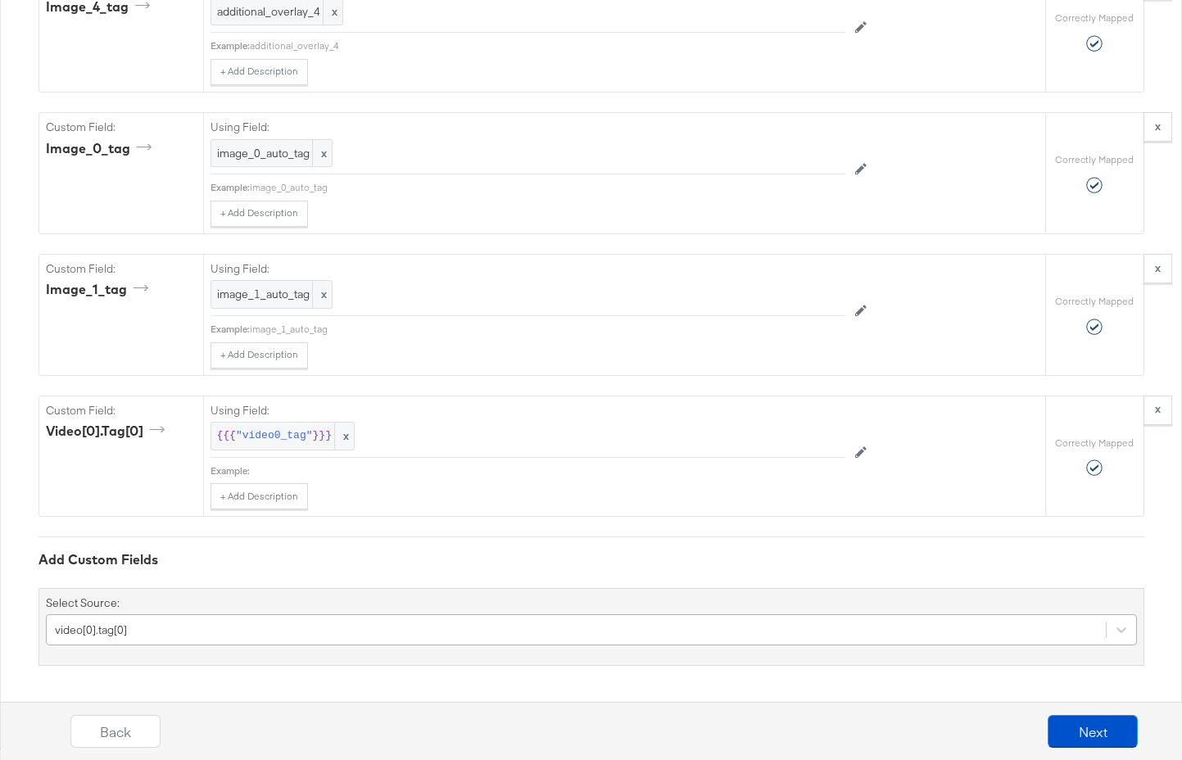
click at [352, 636] on div "video[0].tag[0]" at bounding box center [591, 630] width 1091 height 31
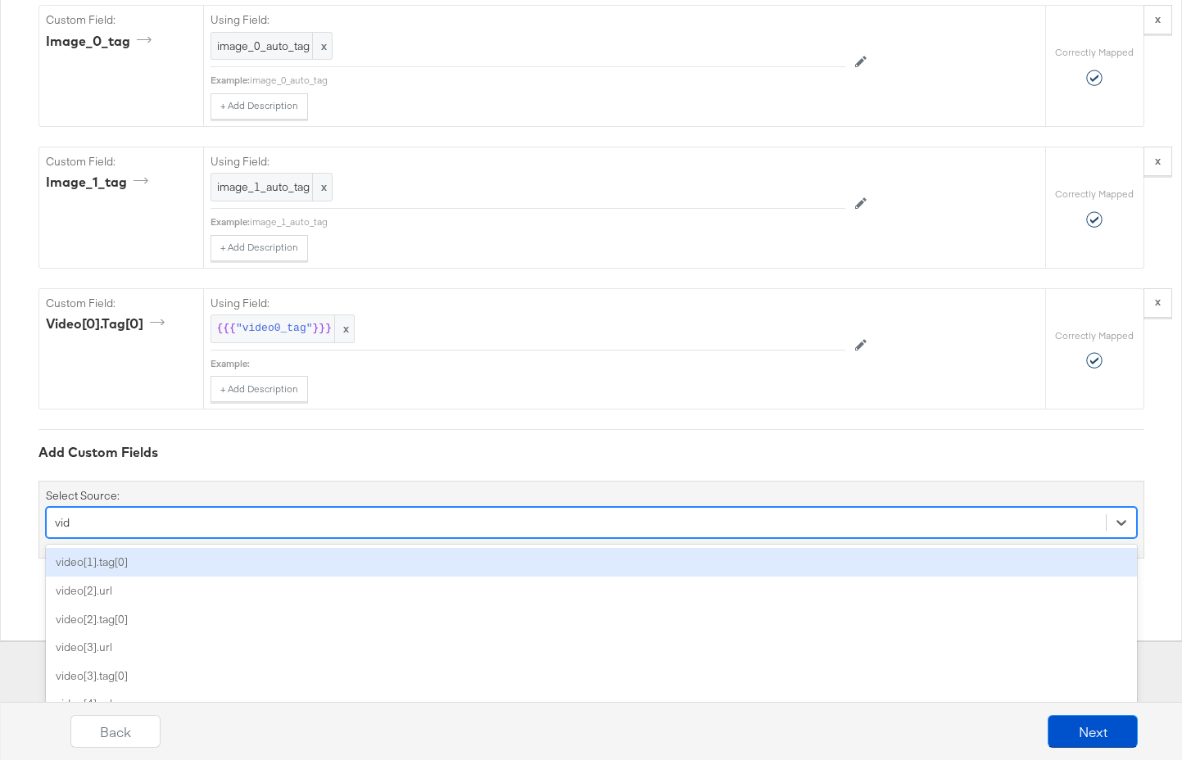
type input "vide"
click at [331, 548] on div "video[1].tag[0]" at bounding box center [591, 562] width 1091 height 29
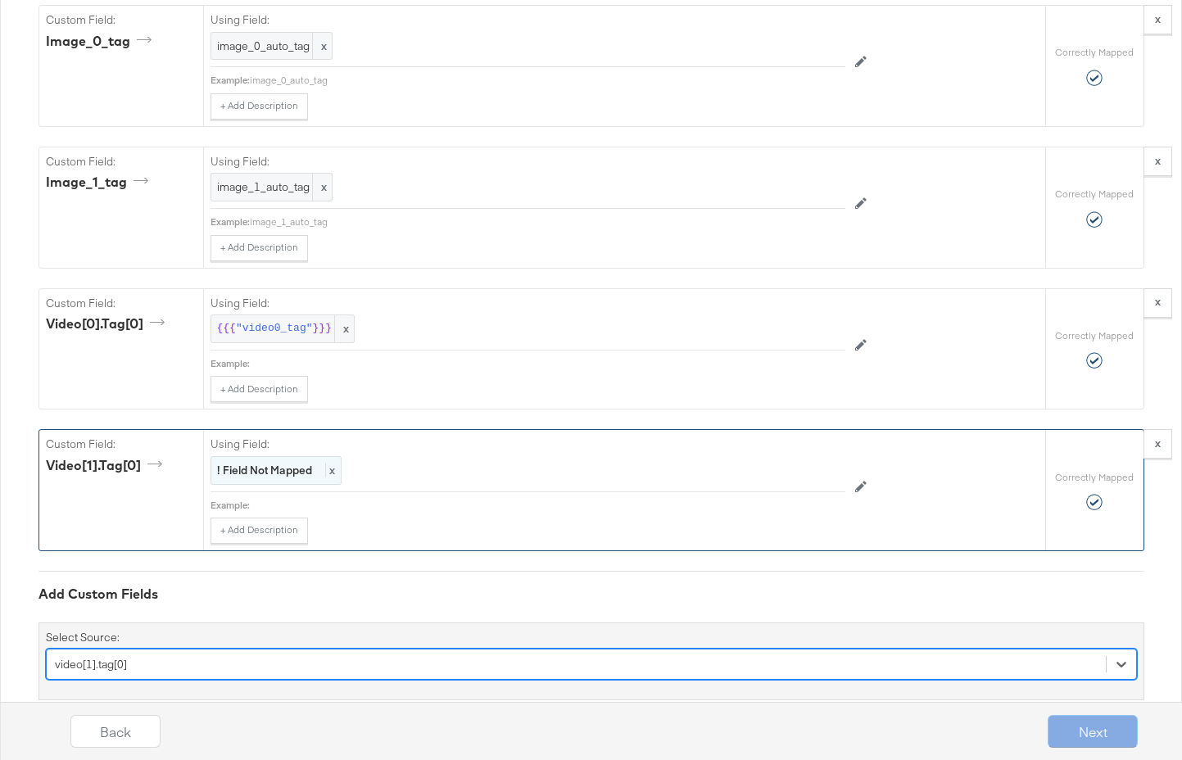
click at [334, 463] on span "x" at bounding box center [330, 470] width 10 height 15
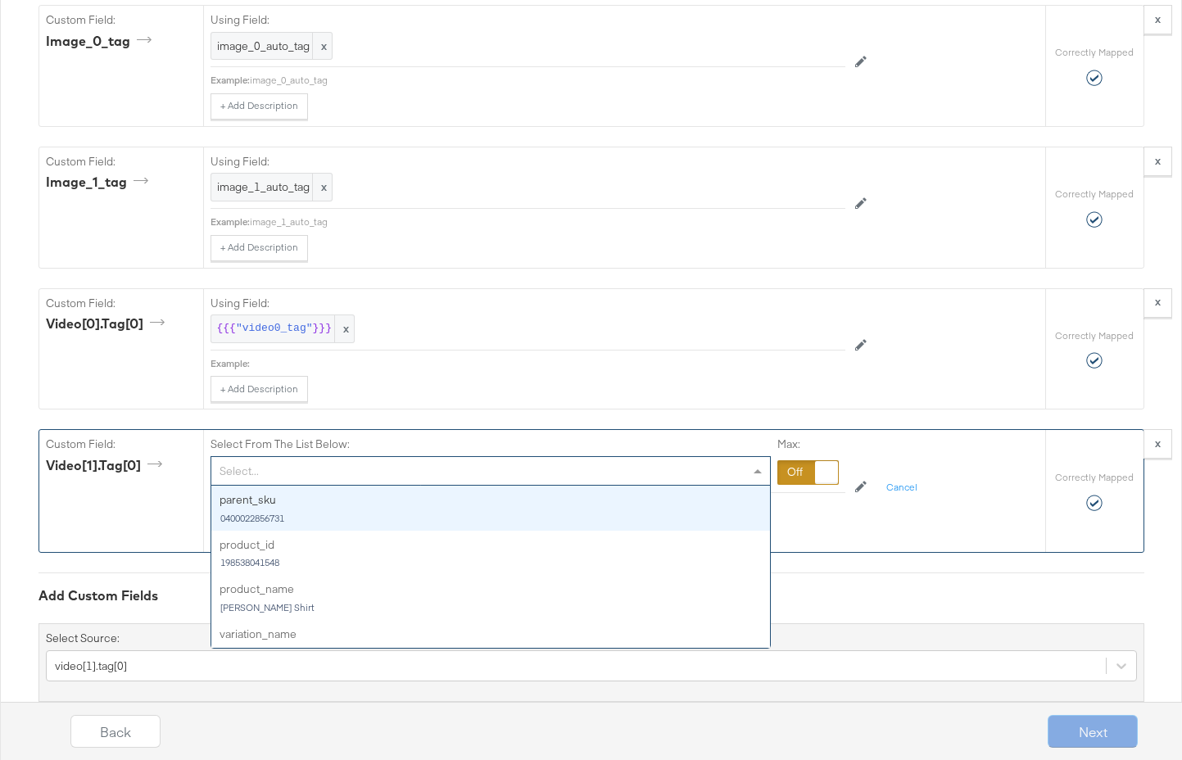
click at [335, 457] on div "Select..." at bounding box center [490, 471] width 559 height 28
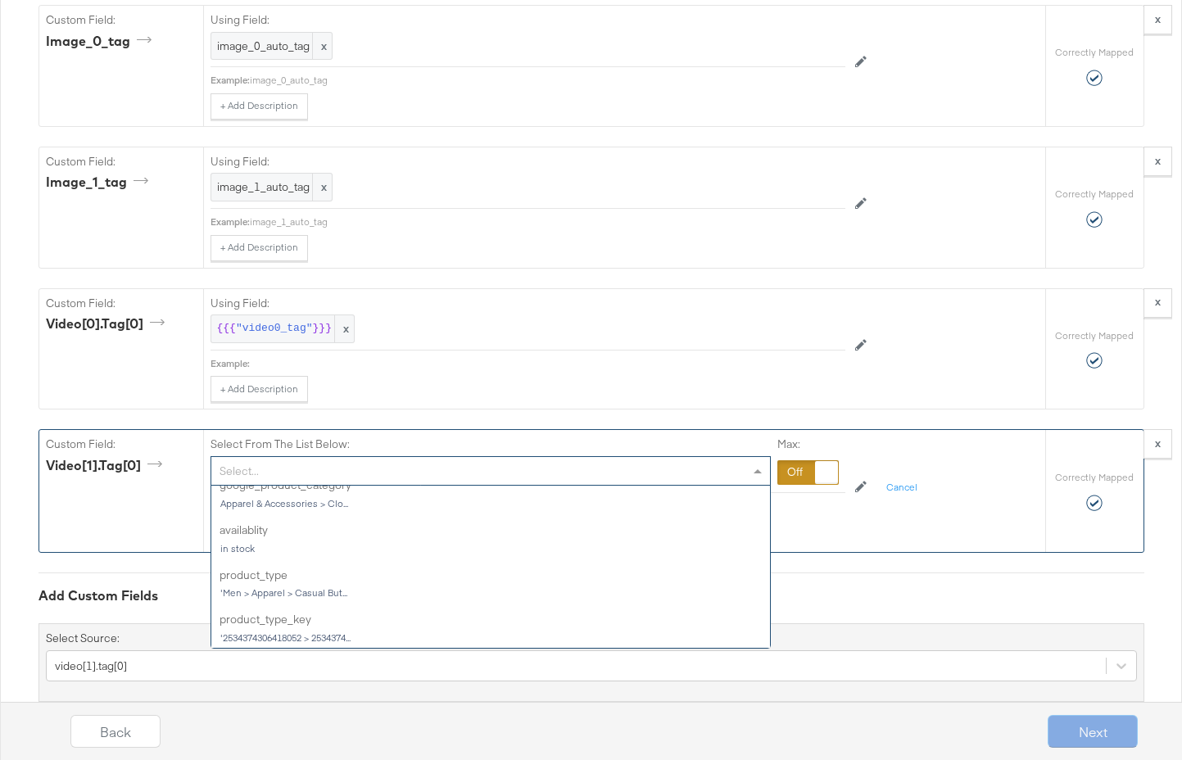
scroll to position [2995, 0]
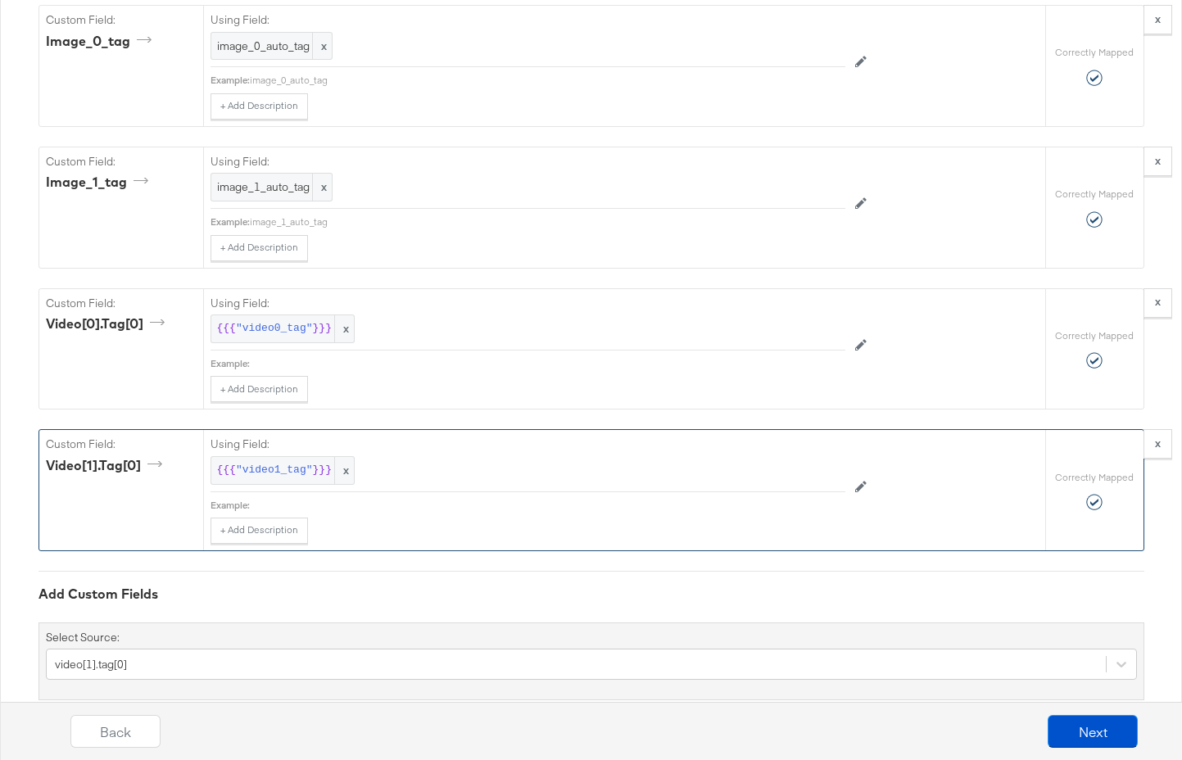
drag, startPoint x: 343, startPoint y: 600, endPoint x: 331, endPoint y: 599, distance: 11.5
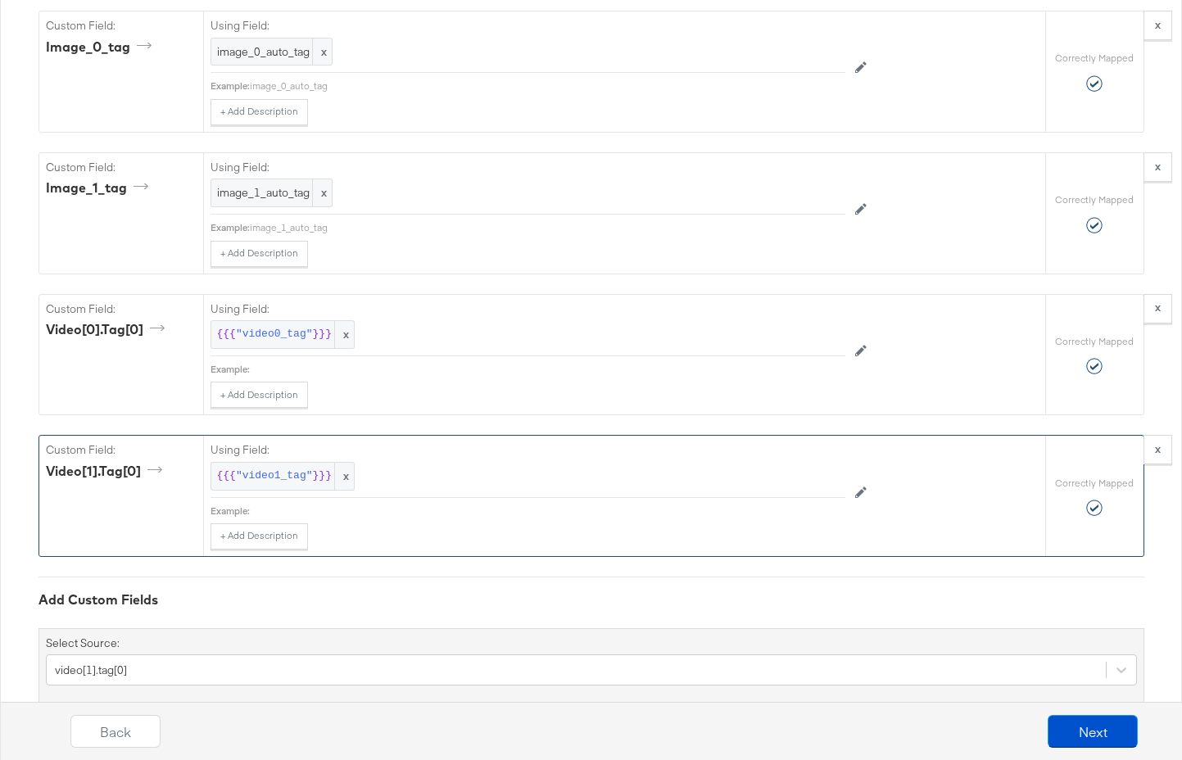
scroll to position [6985, 0]
click at [1085, 730] on button "Next" at bounding box center [1093, 731] width 90 height 33
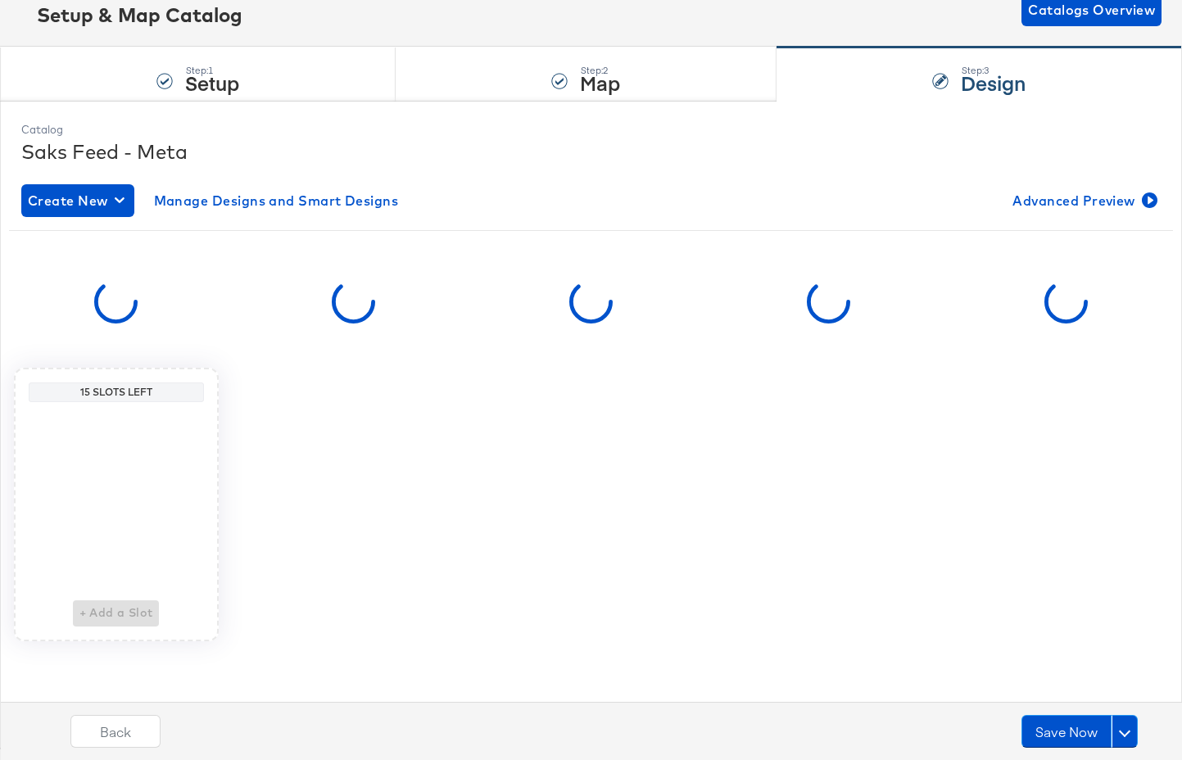
scroll to position [0, 0]
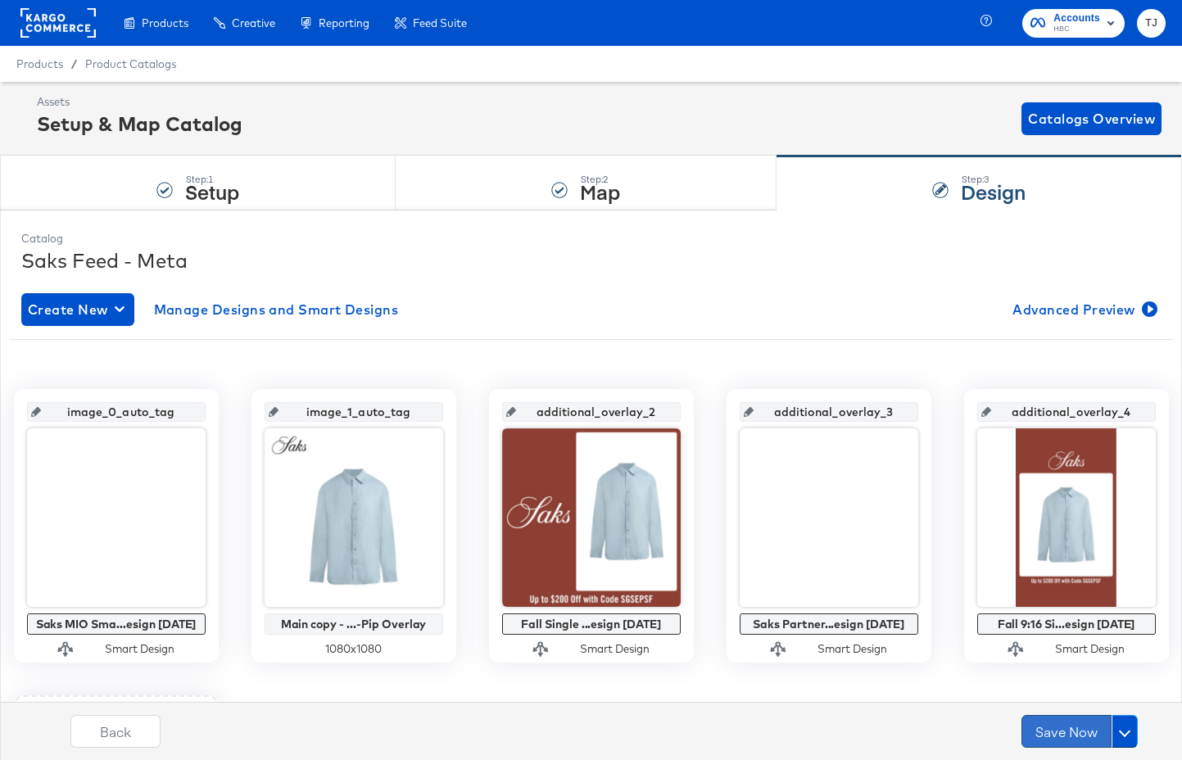
click at [1077, 729] on button "Save Now" at bounding box center [1067, 731] width 90 height 33
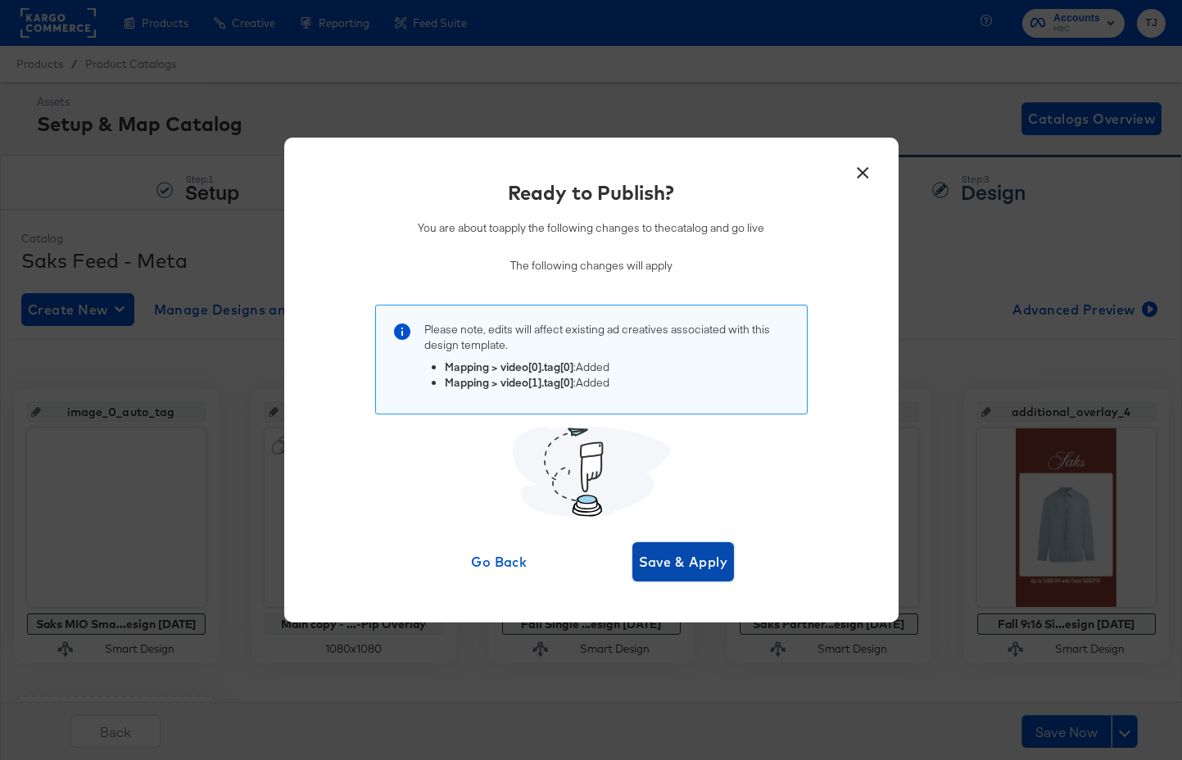
click at [712, 560] on span "Save & Apply" at bounding box center [683, 562] width 89 height 23
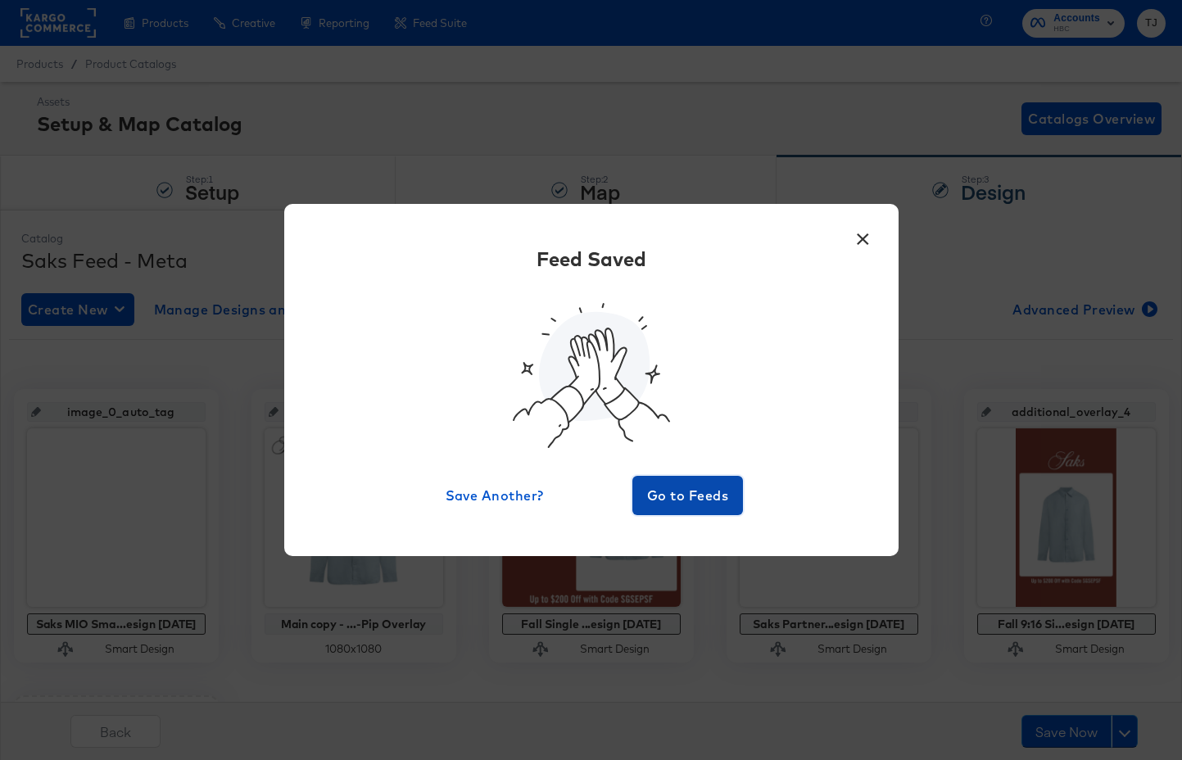
click at [695, 497] on span "Go to Feeds" at bounding box center [688, 495] width 98 height 23
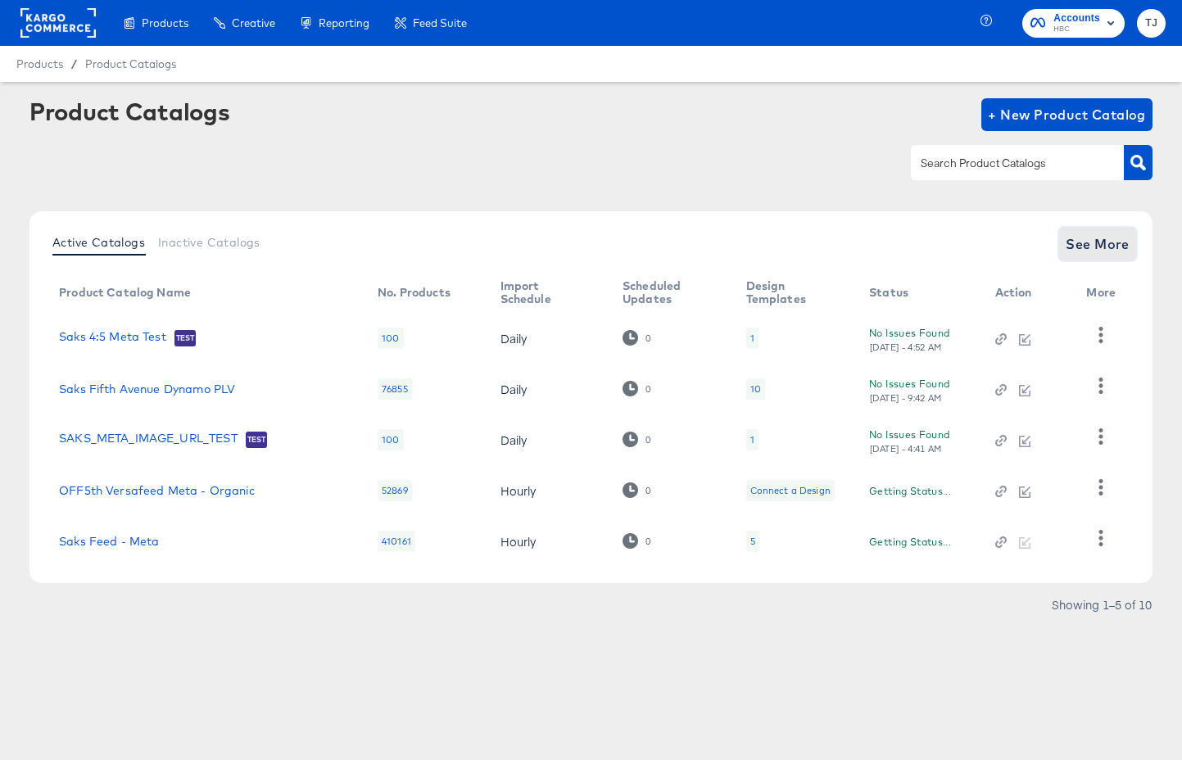
click at [1104, 243] on span "See More" at bounding box center [1098, 244] width 64 height 23
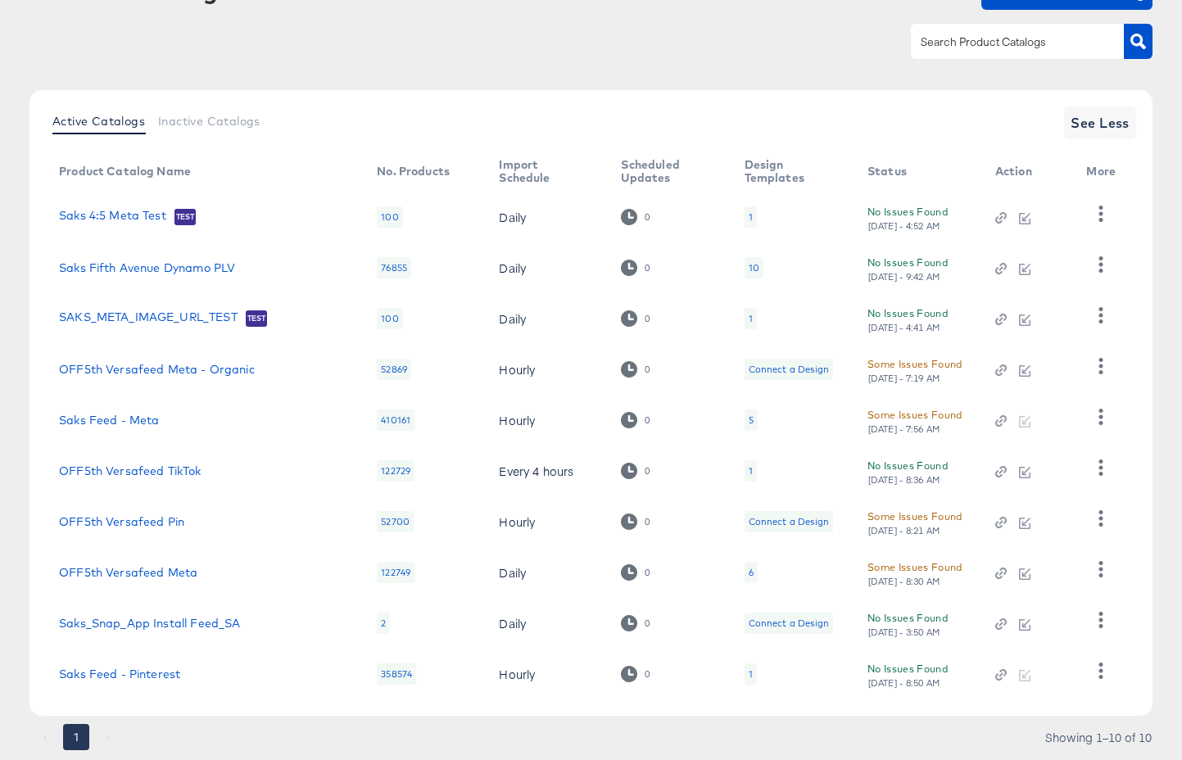
scroll to position [131, 0]
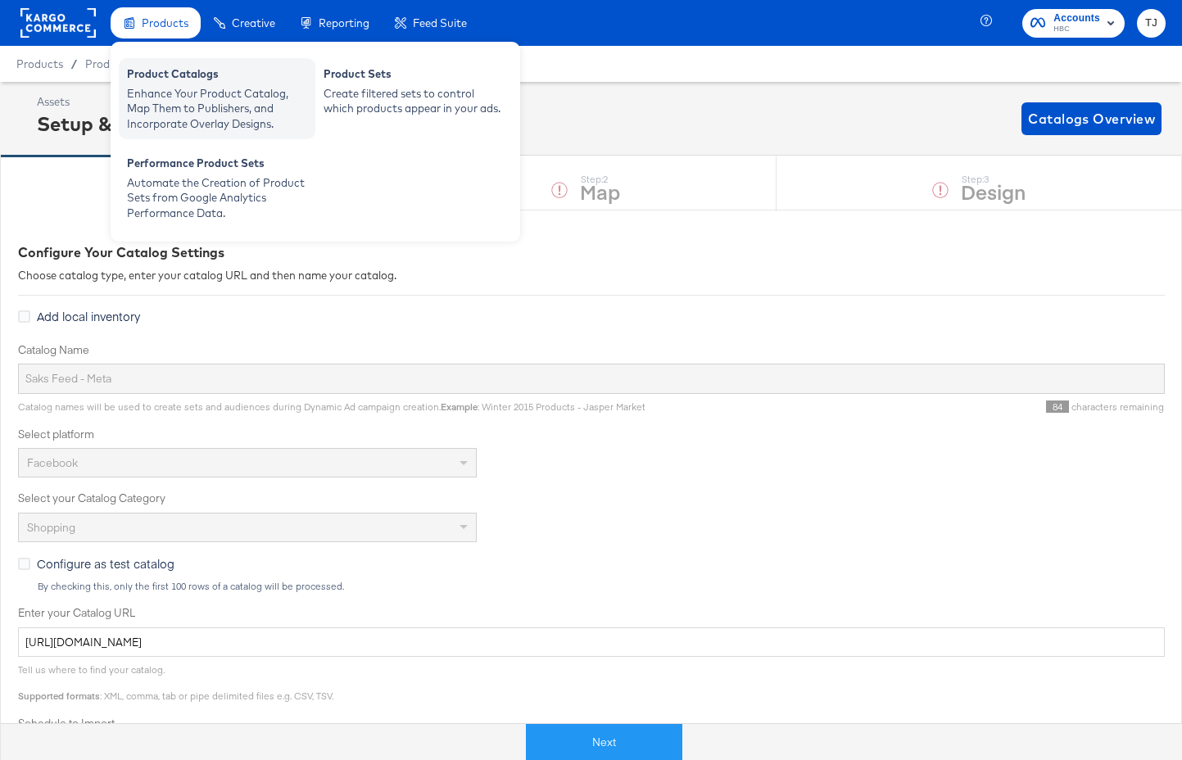
click at [159, 98] on div "Enhance Your Product Catalog, Map Them to Publishers, and Incorporate Overlay D…" at bounding box center [217, 109] width 180 height 46
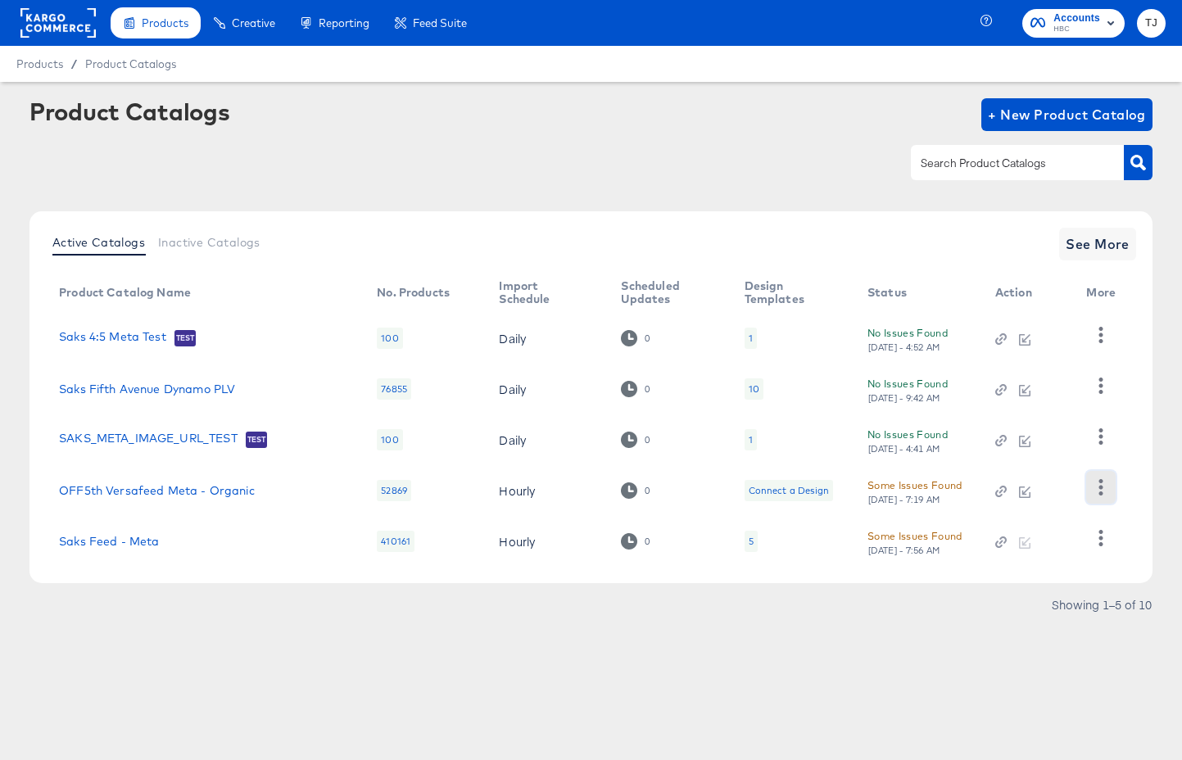
click at [1105, 490] on icon "button" at bounding box center [1101, 487] width 16 height 16
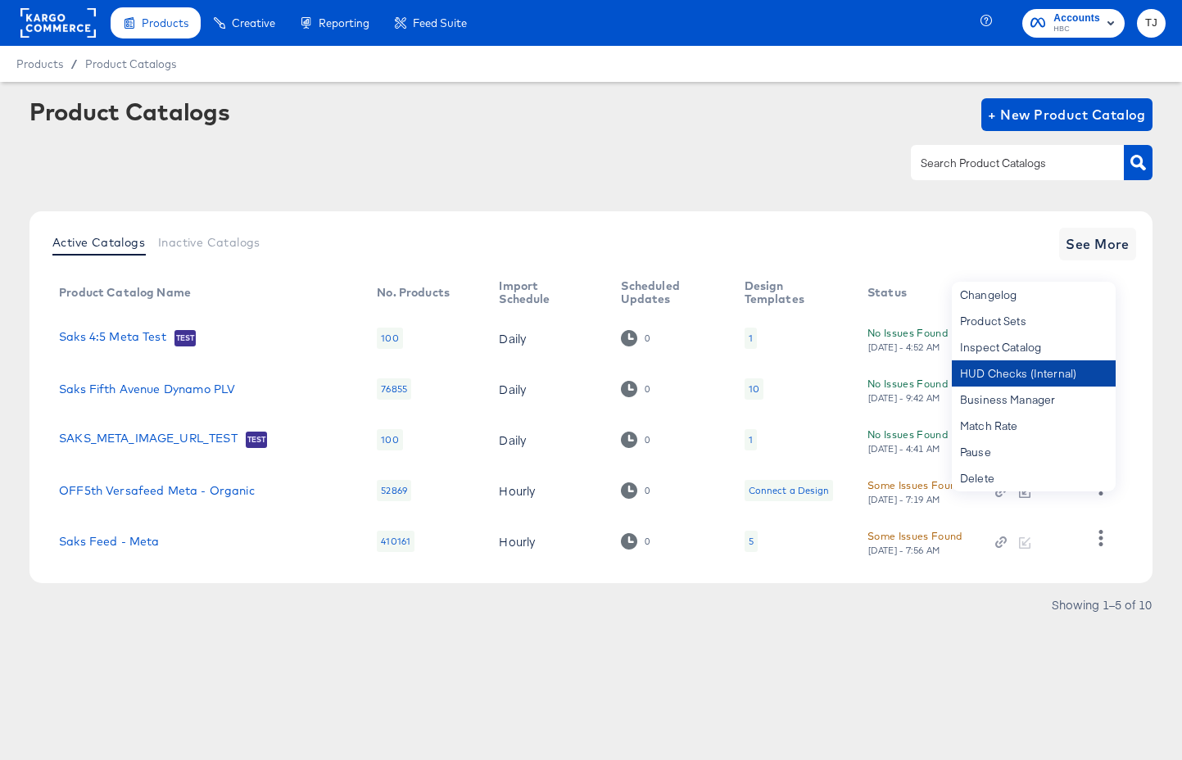
click at [1047, 366] on div "HUD Checks (Internal)" at bounding box center [1034, 374] width 164 height 26
click at [1097, 242] on span "See More" at bounding box center [1098, 244] width 64 height 23
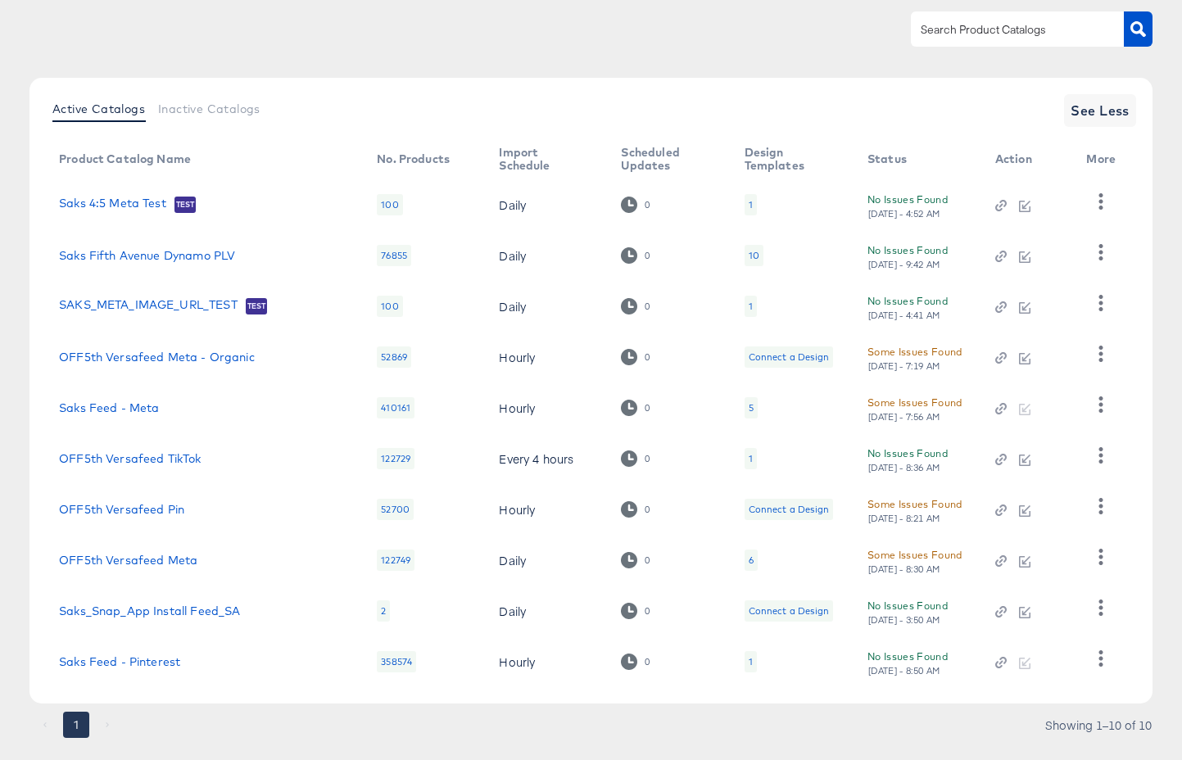
scroll to position [169, 0]
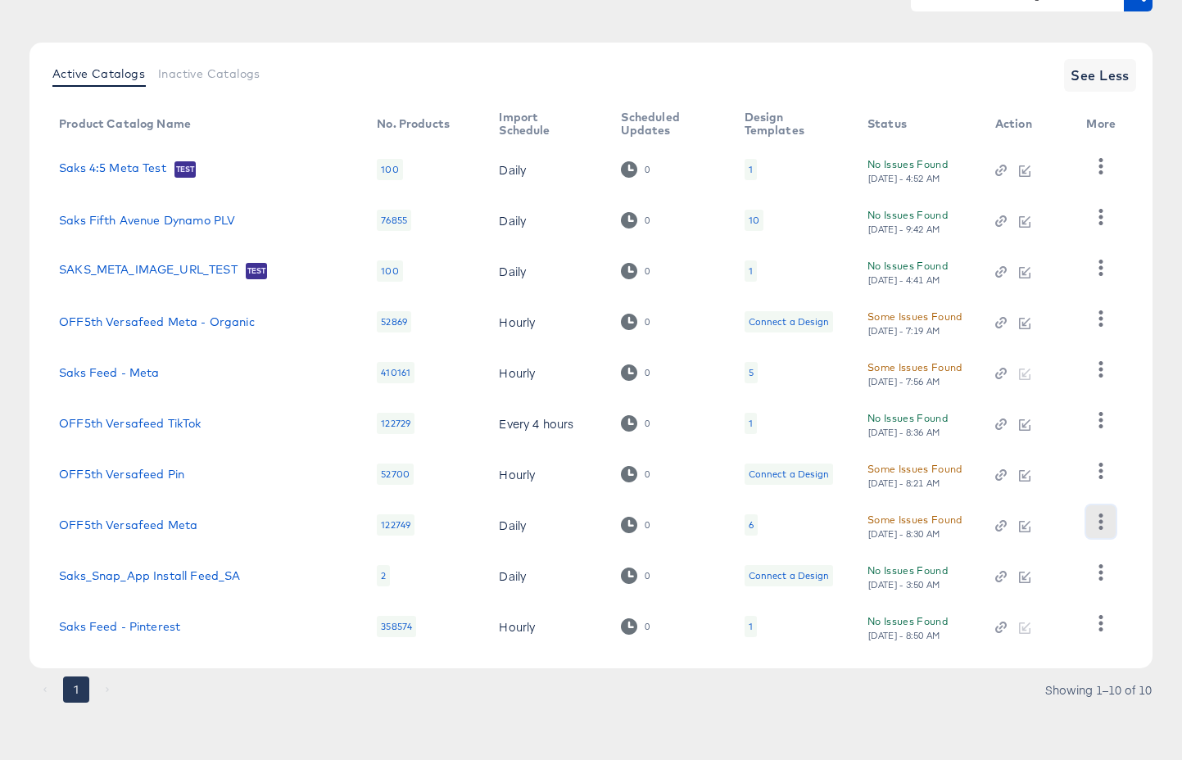
click at [1106, 522] on icon "button" at bounding box center [1101, 522] width 16 height 16
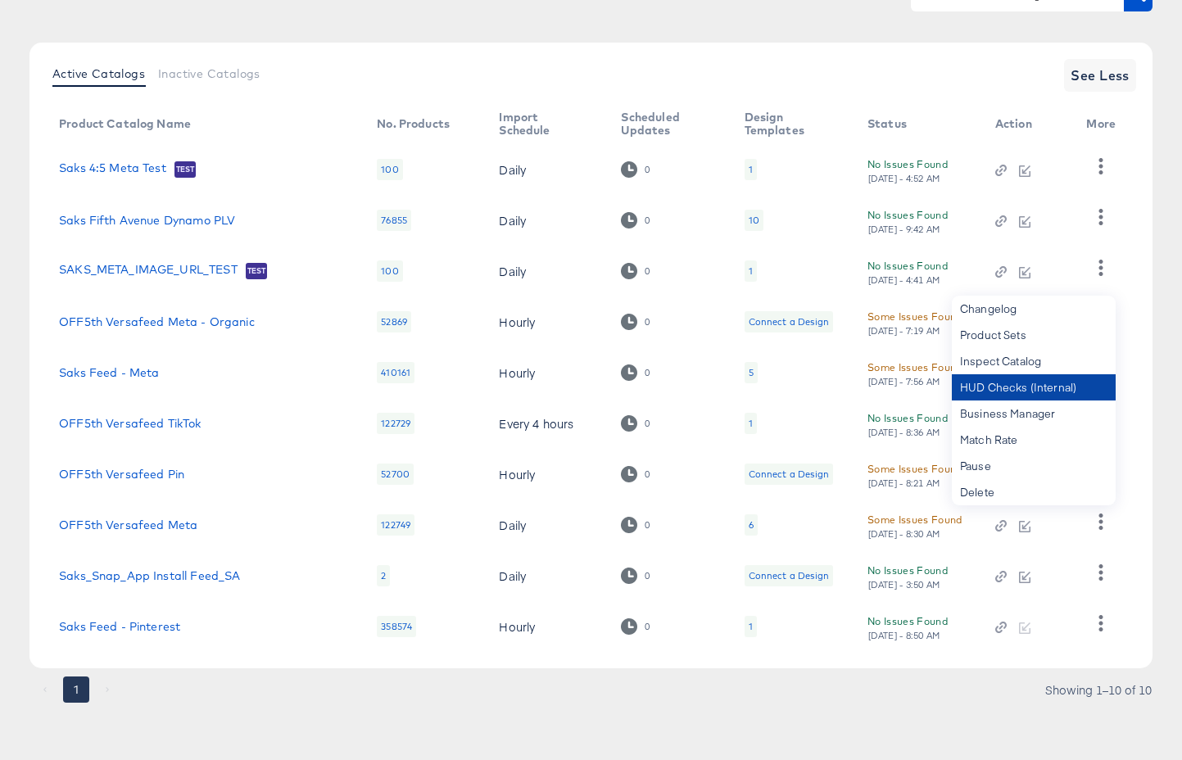
click at [1057, 388] on div "HUD Checks (Internal)" at bounding box center [1034, 387] width 164 height 26
click at [172, 326] on link "OFF5th Versafeed Meta - Organic" at bounding box center [157, 321] width 196 height 13
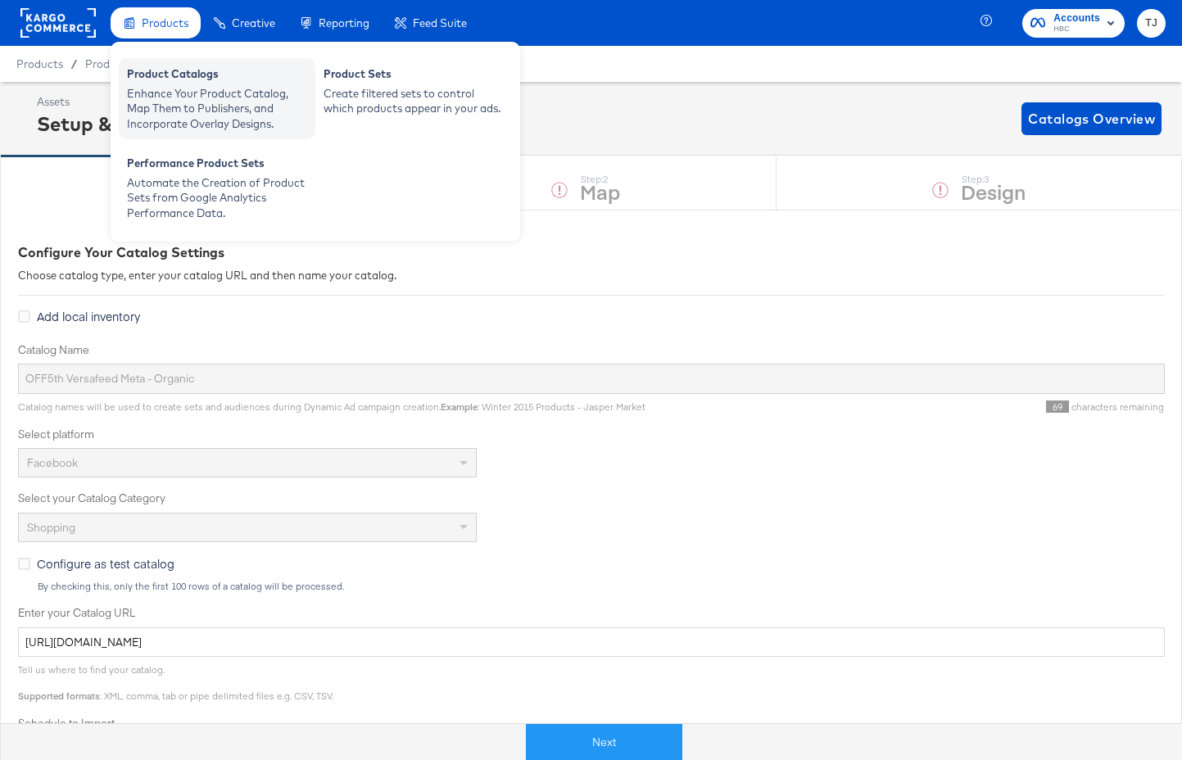
click at [160, 93] on div "Enhance Your Product Catalog, Map Them to Publishers, and Incorporate Overlay D…" at bounding box center [217, 109] width 180 height 46
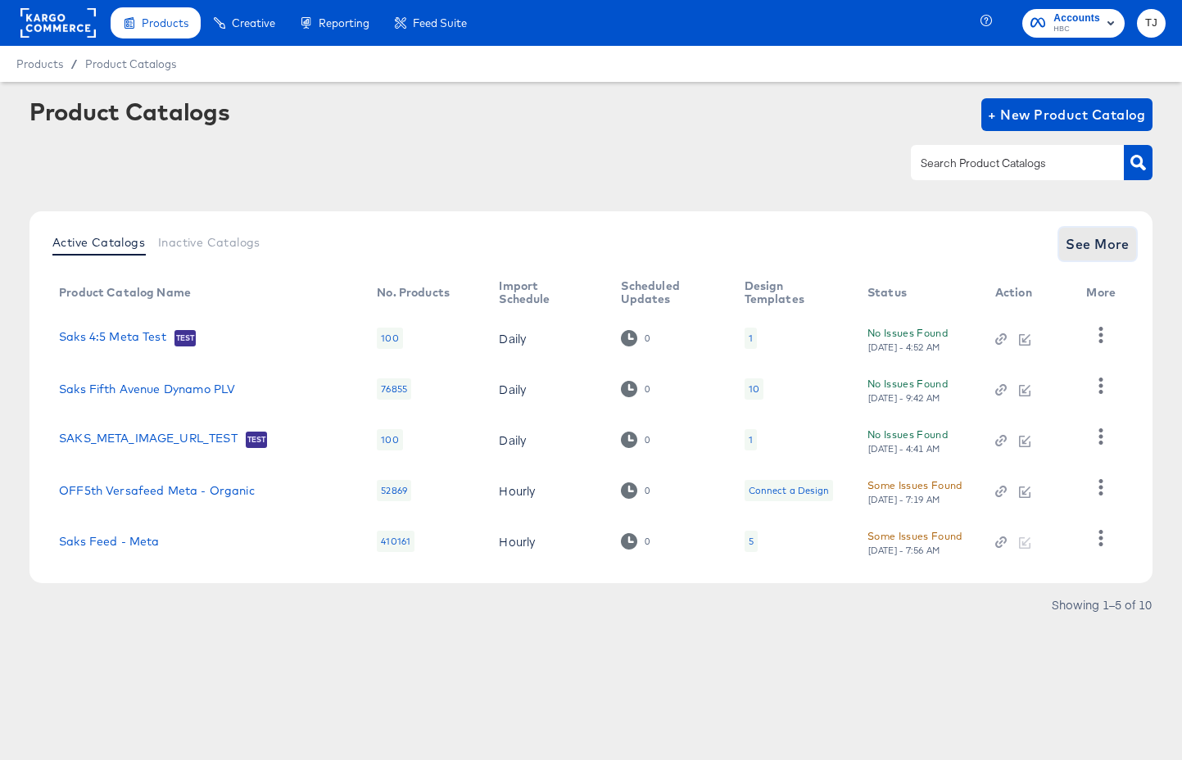
drag, startPoint x: 1110, startPoint y: 240, endPoint x: 1100, endPoint y: 243, distance: 10.4
click at [1100, 243] on span "See More" at bounding box center [1098, 244] width 64 height 23
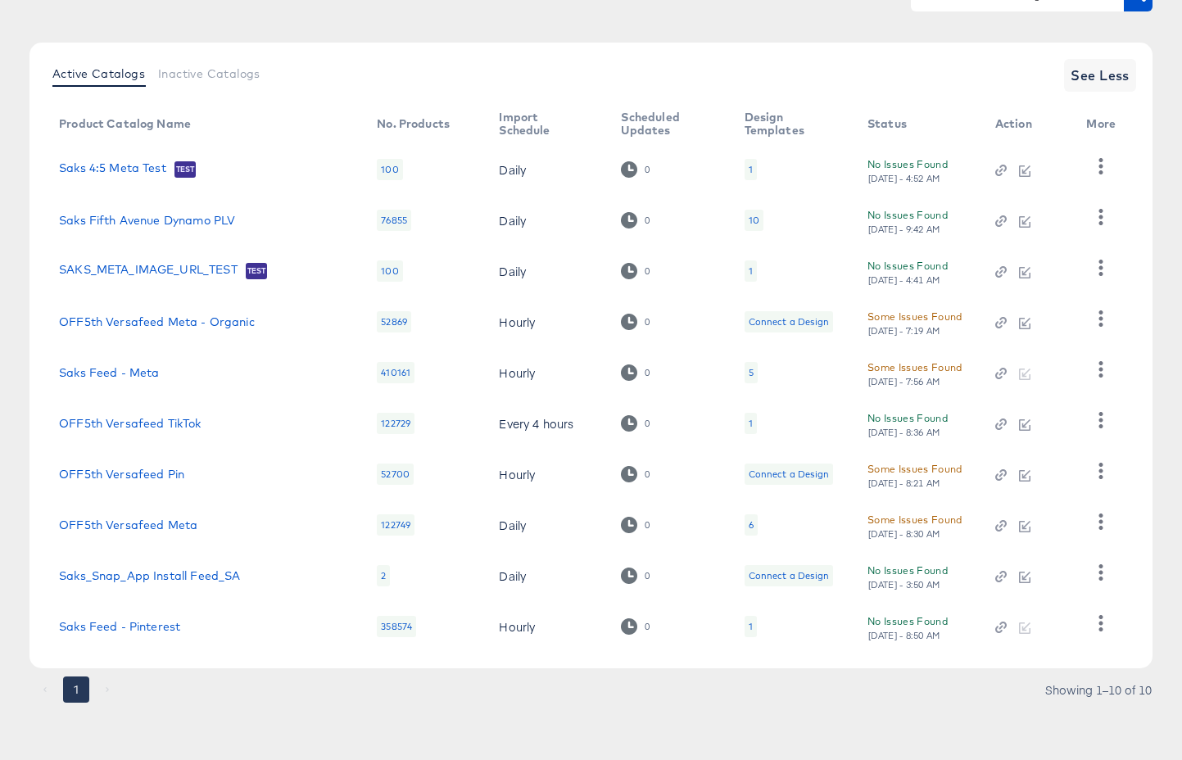
scroll to position [169, 0]
click at [164, 525] on link "OFF5th Versafeed Meta" at bounding box center [128, 525] width 138 height 13
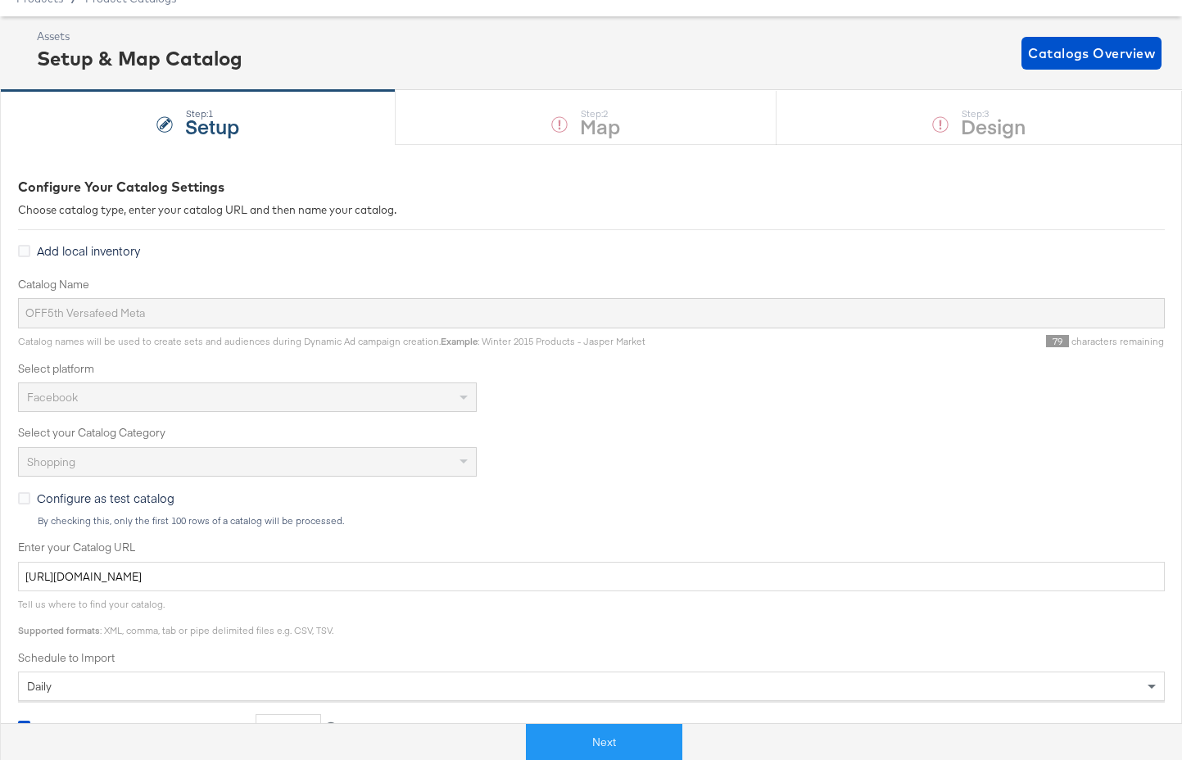
scroll to position [75, 0]
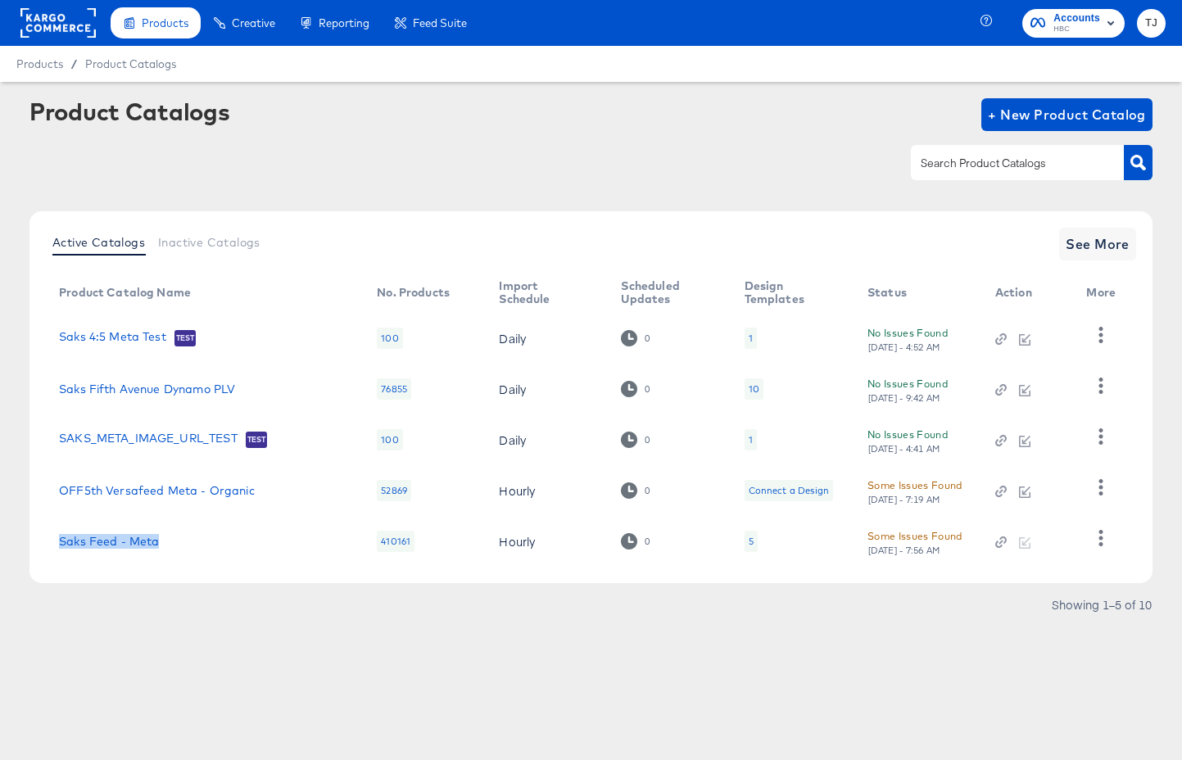
drag, startPoint x: 173, startPoint y: 546, endPoint x: 52, endPoint y: 536, distance: 120.9
click at [53, 537] on td "Saks Feed - Meta" at bounding box center [205, 541] width 318 height 51
copy link "Saks Feed - Meta"
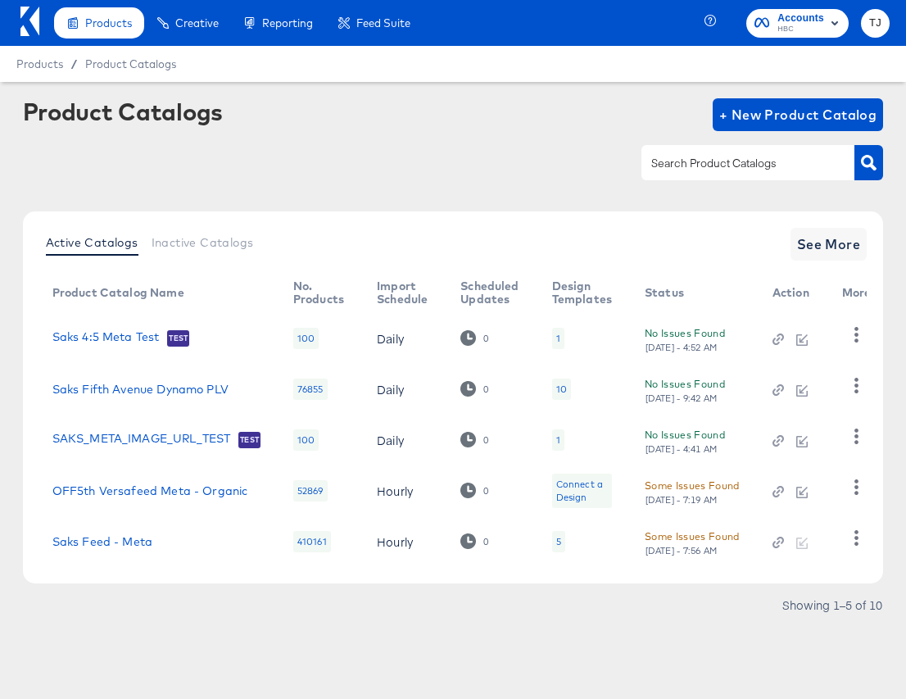
click at [295, 154] on div at bounding box center [453, 162] width 861 height 37
